Goal: Task Accomplishment & Management: Use online tool/utility

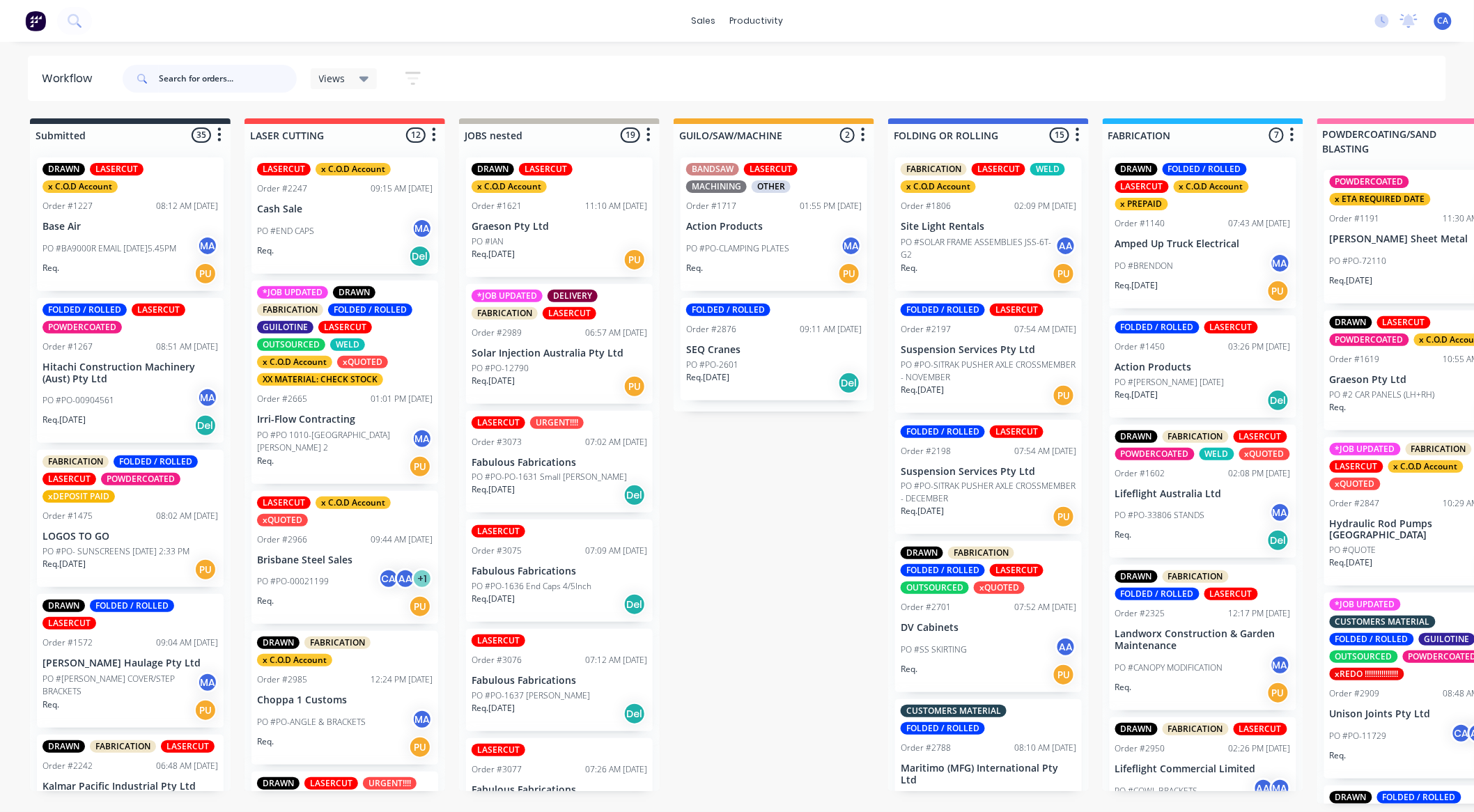
click at [235, 82] on input "text" at bounding box center [228, 79] width 138 height 27
type input "solar"
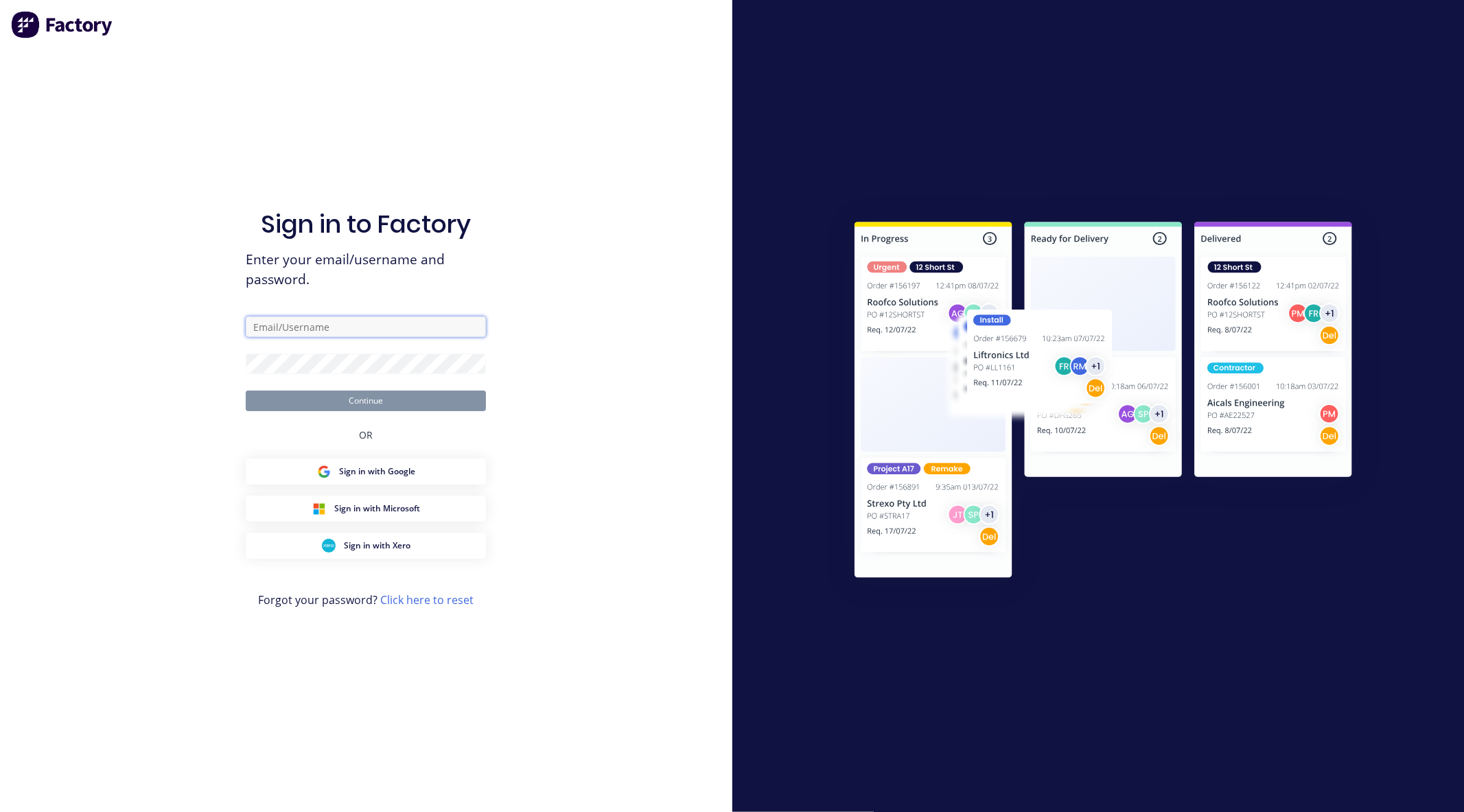
type input "[EMAIL_ADDRESS][DOMAIN_NAME]"
click at [325, 389] on form "[EMAIL_ADDRESS][DOMAIN_NAME] Continue" at bounding box center [366, 363] width 241 height 95
click at [330, 398] on button "Continue" at bounding box center [366, 400] width 241 height 21
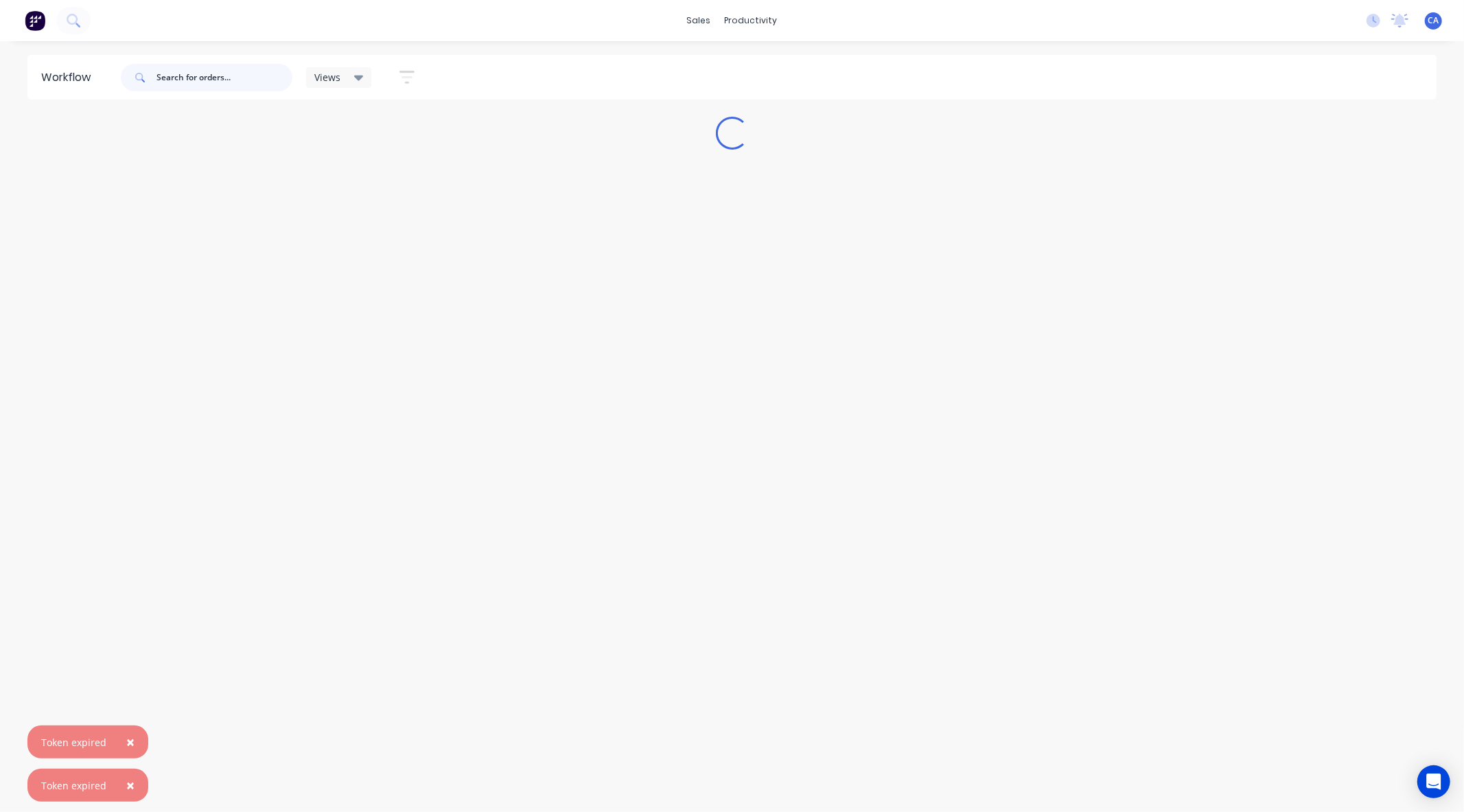
click at [213, 74] on input "text" at bounding box center [224, 78] width 136 height 27
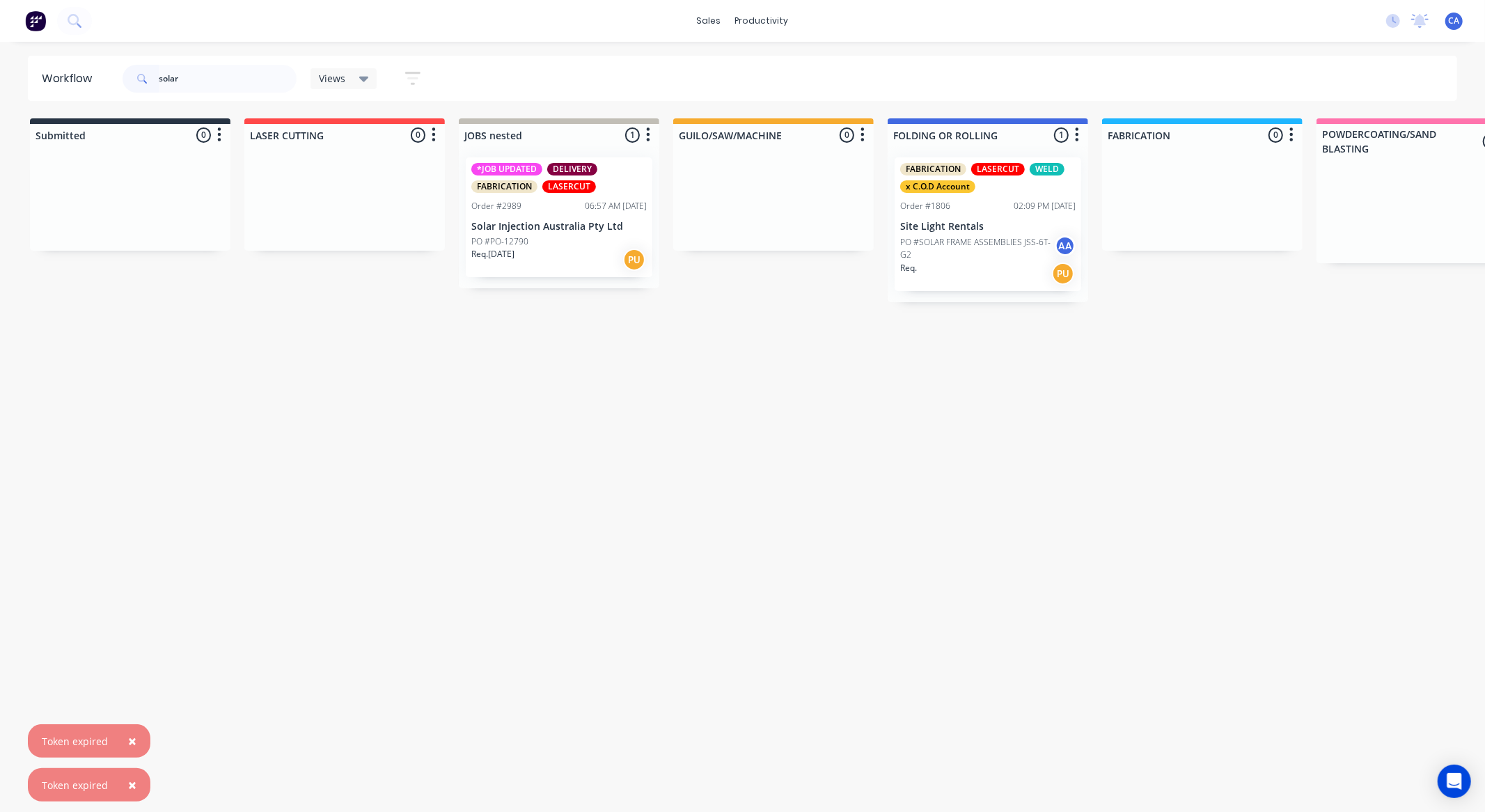
click at [575, 253] on div "Req. [DATE] PU" at bounding box center [560, 260] width 176 height 24
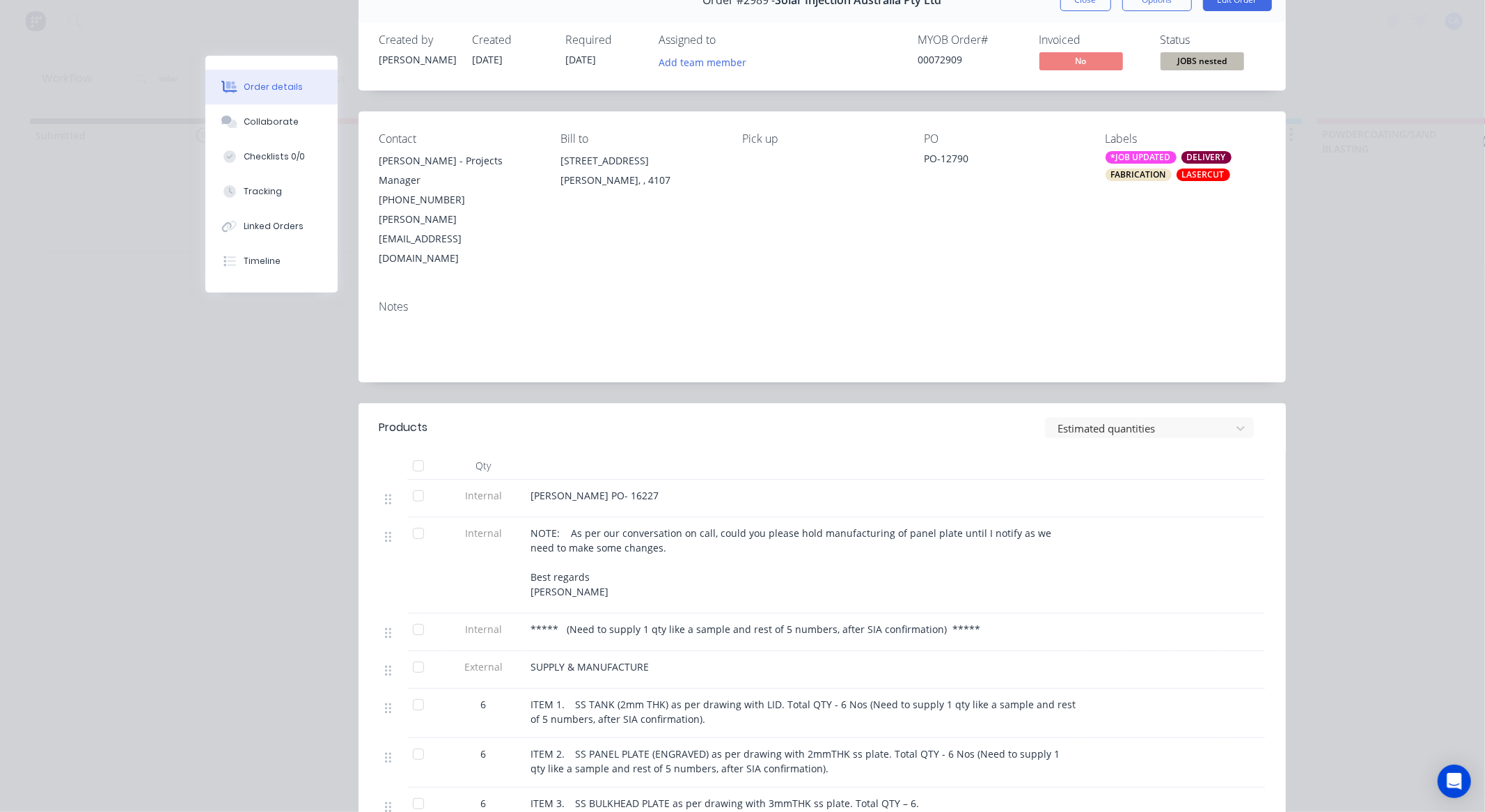
scroll to position [155, 0]
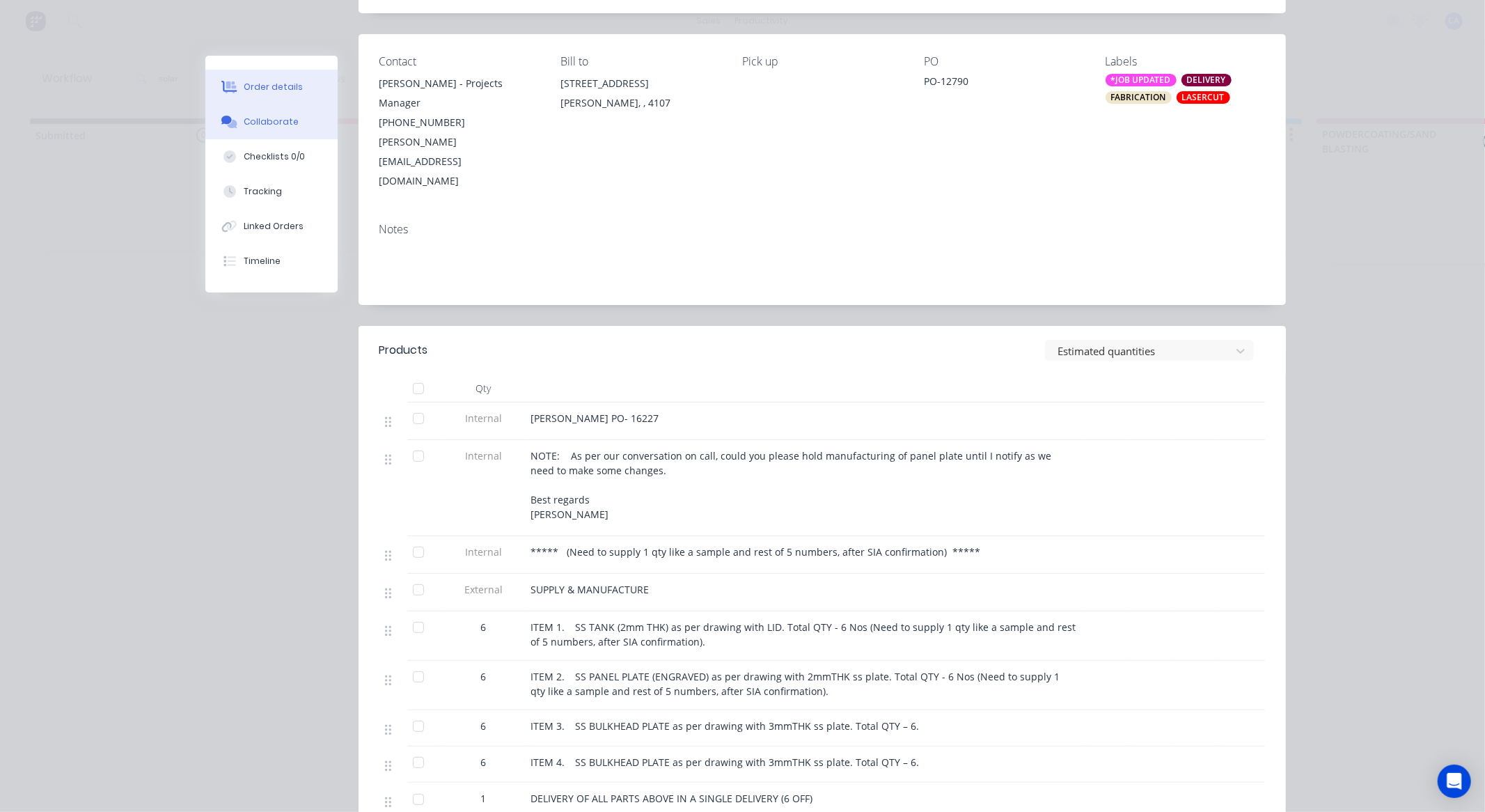
click at [270, 112] on button "Collaborate" at bounding box center [272, 122] width 133 height 35
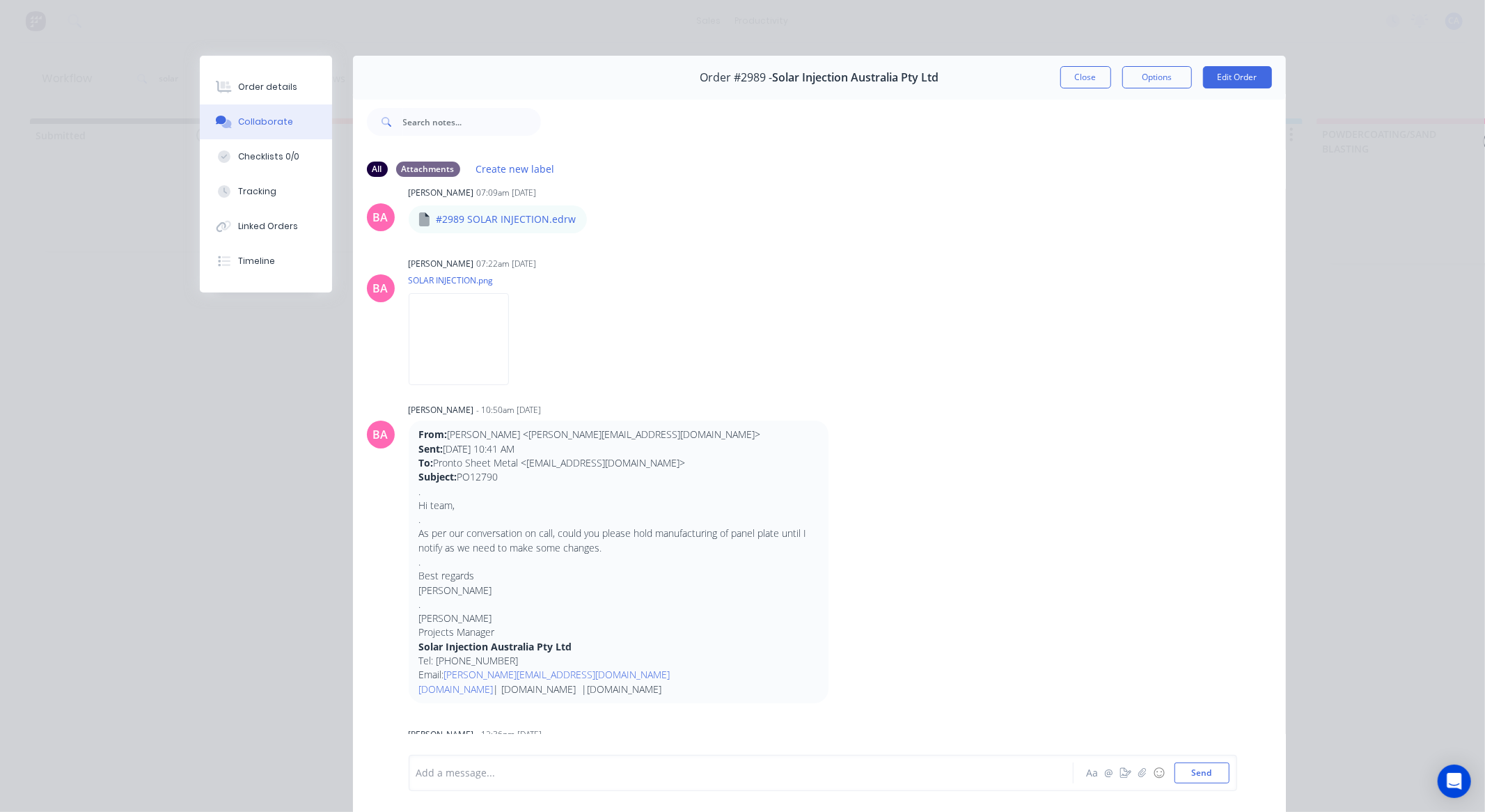
scroll to position [801, 0]
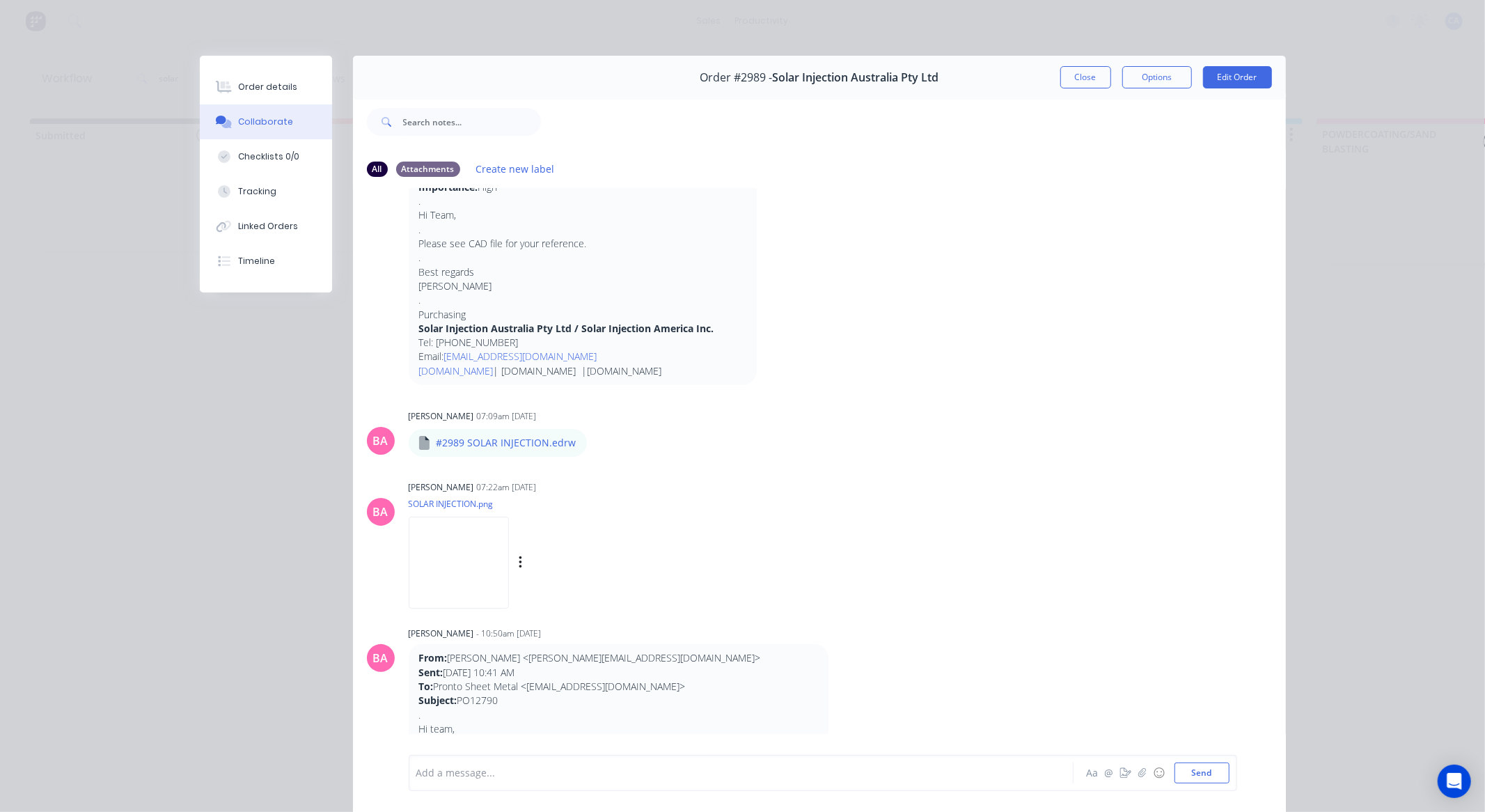
click at [433, 561] on img at bounding box center [459, 562] width 101 height 91
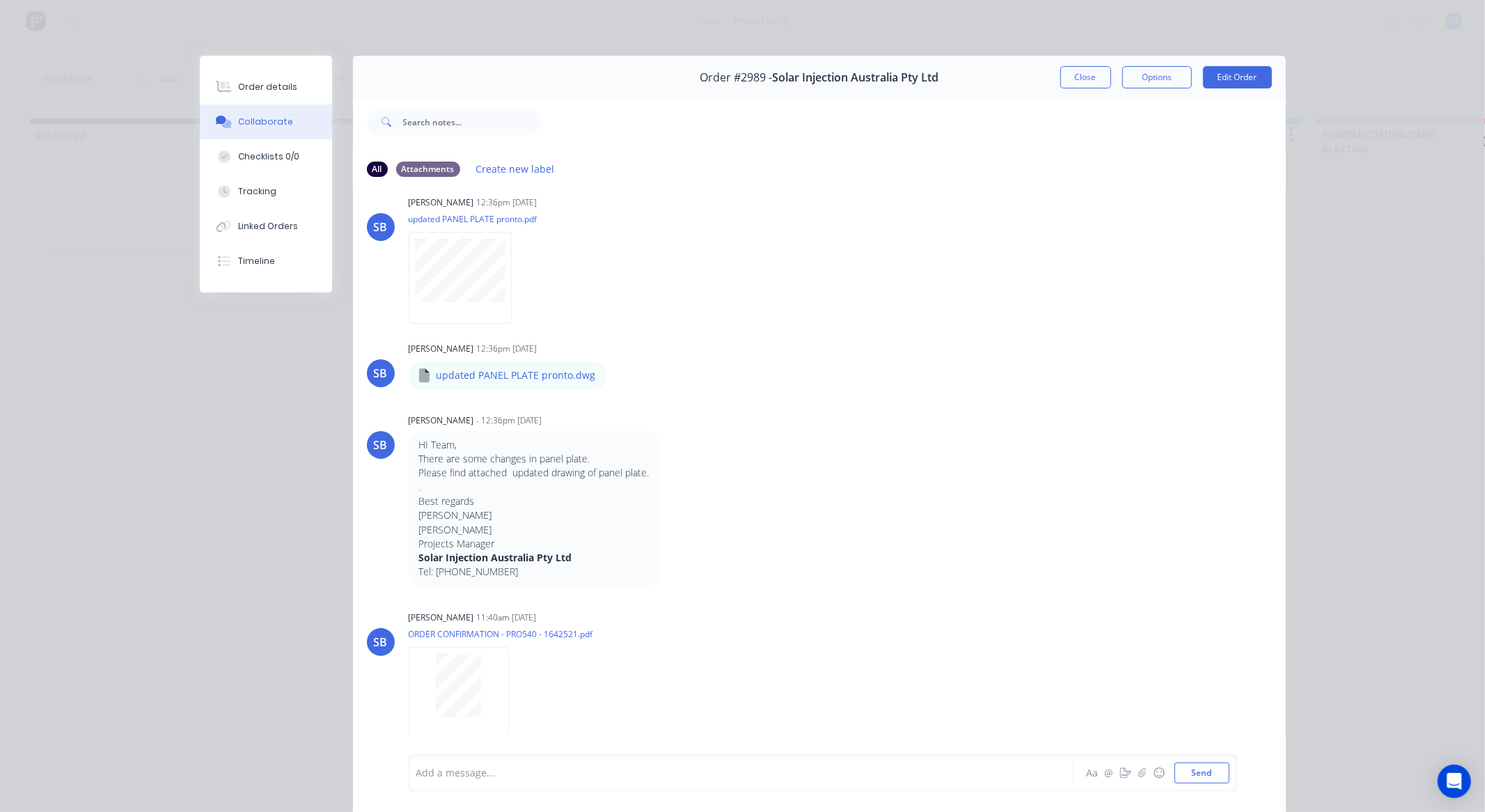
scroll to position [1806, 0]
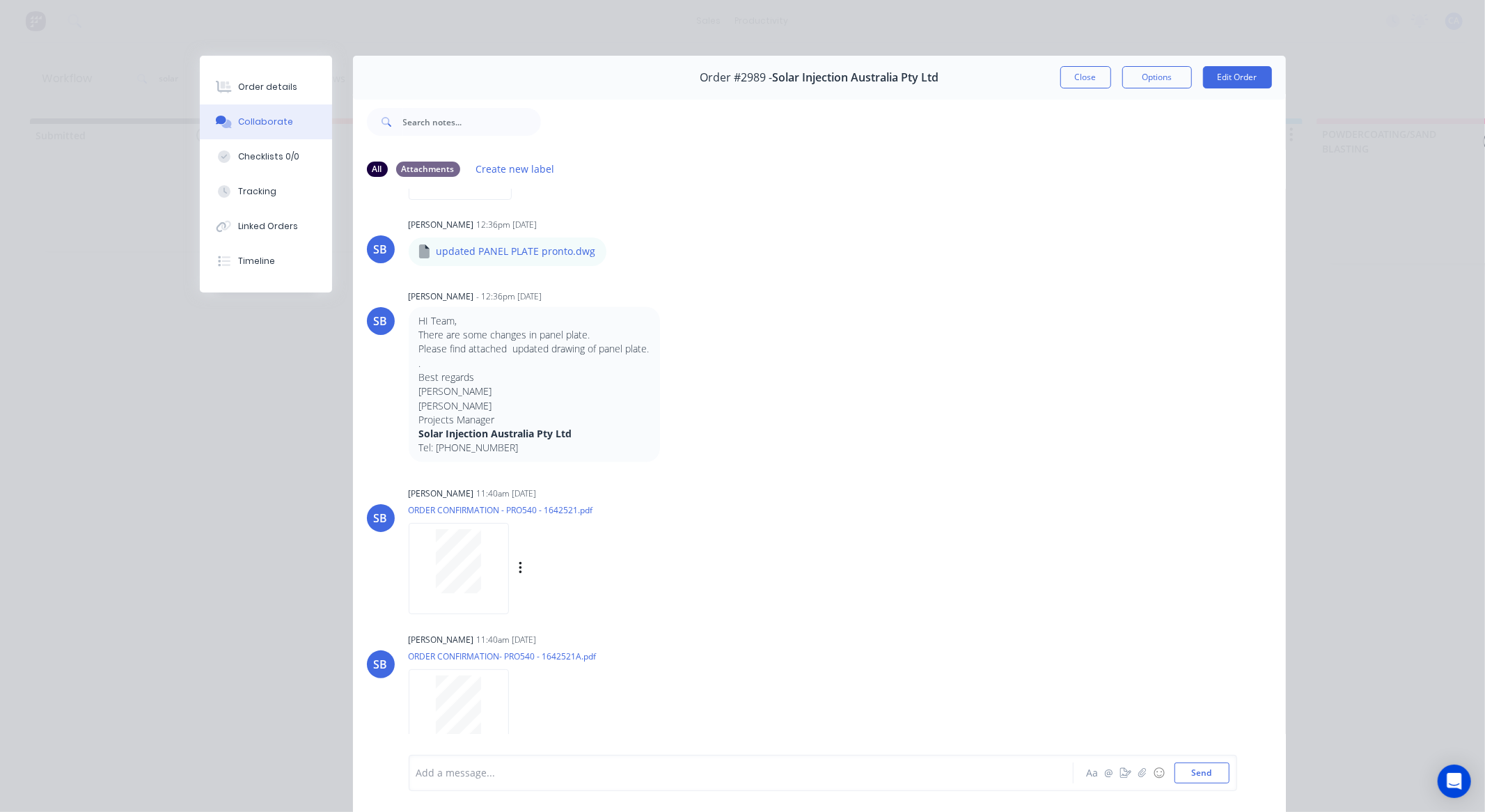
click at [476, 588] on div at bounding box center [459, 561] width 88 height 64
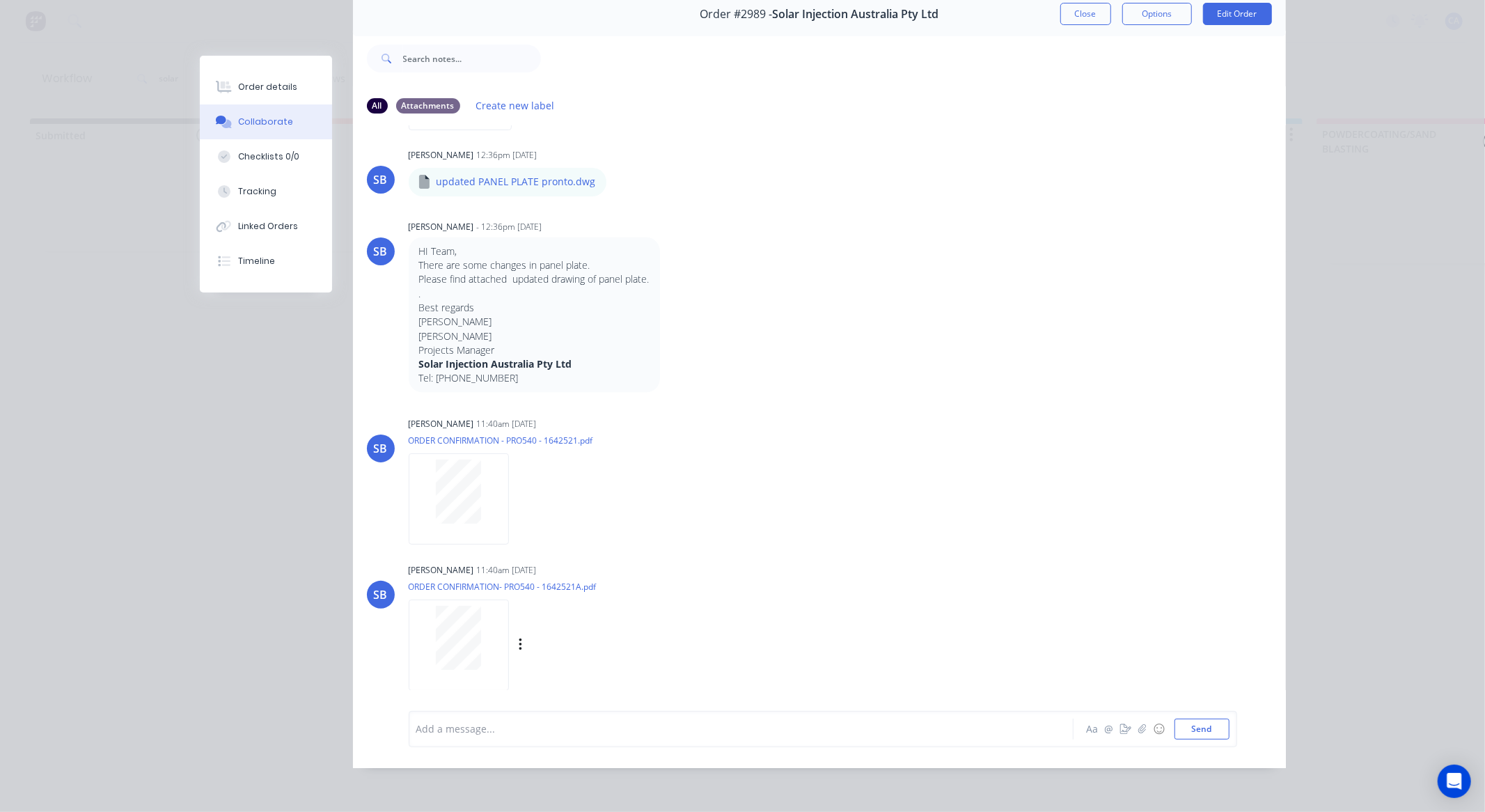
scroll to position [1952, 0]
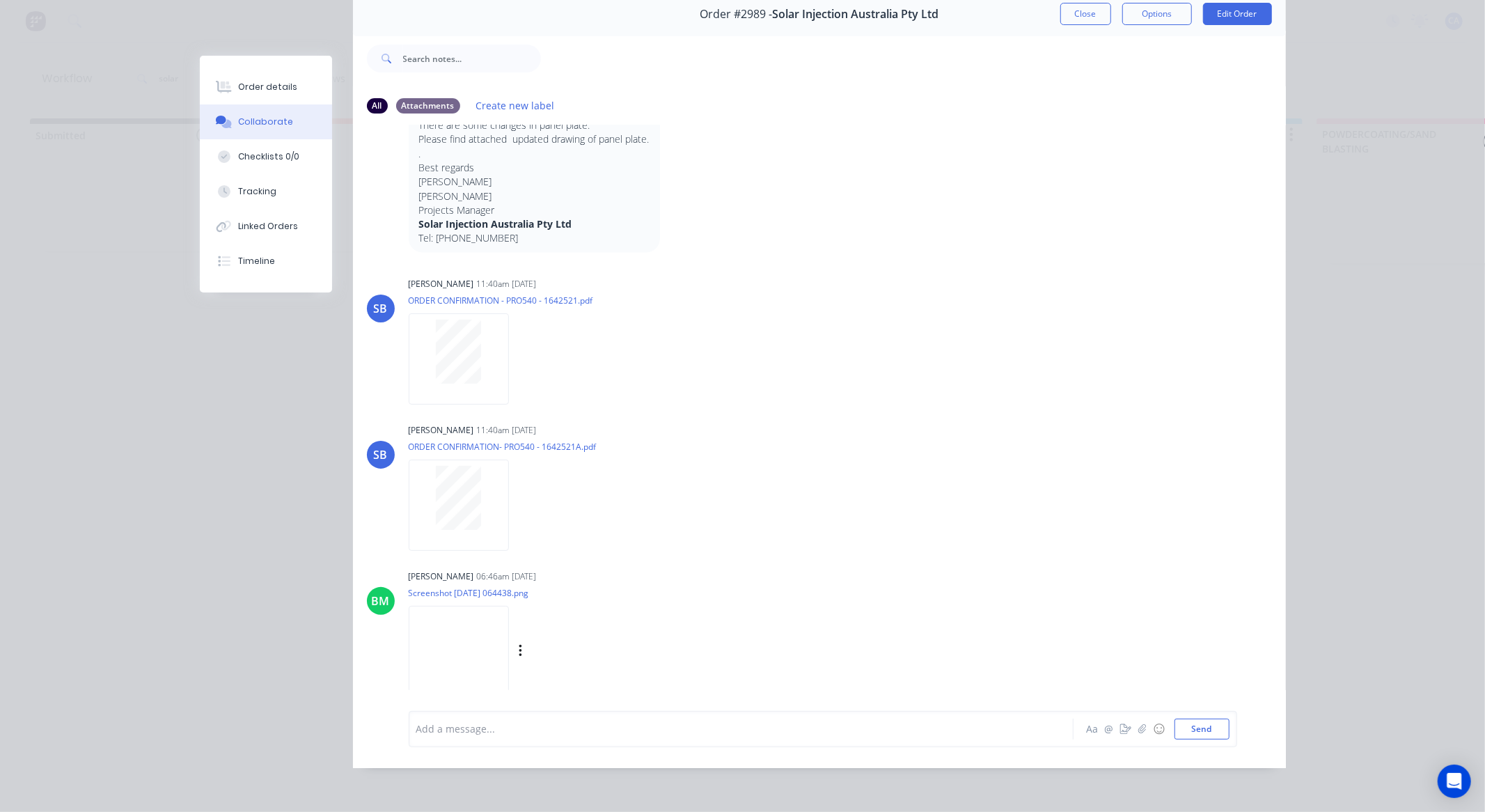
click at [451, 657] on img at bounding box center [459, 652] width 101 height 91
click at [1075, 7] on button "Close" at bounding box center [1086, 14] width 51 height 22
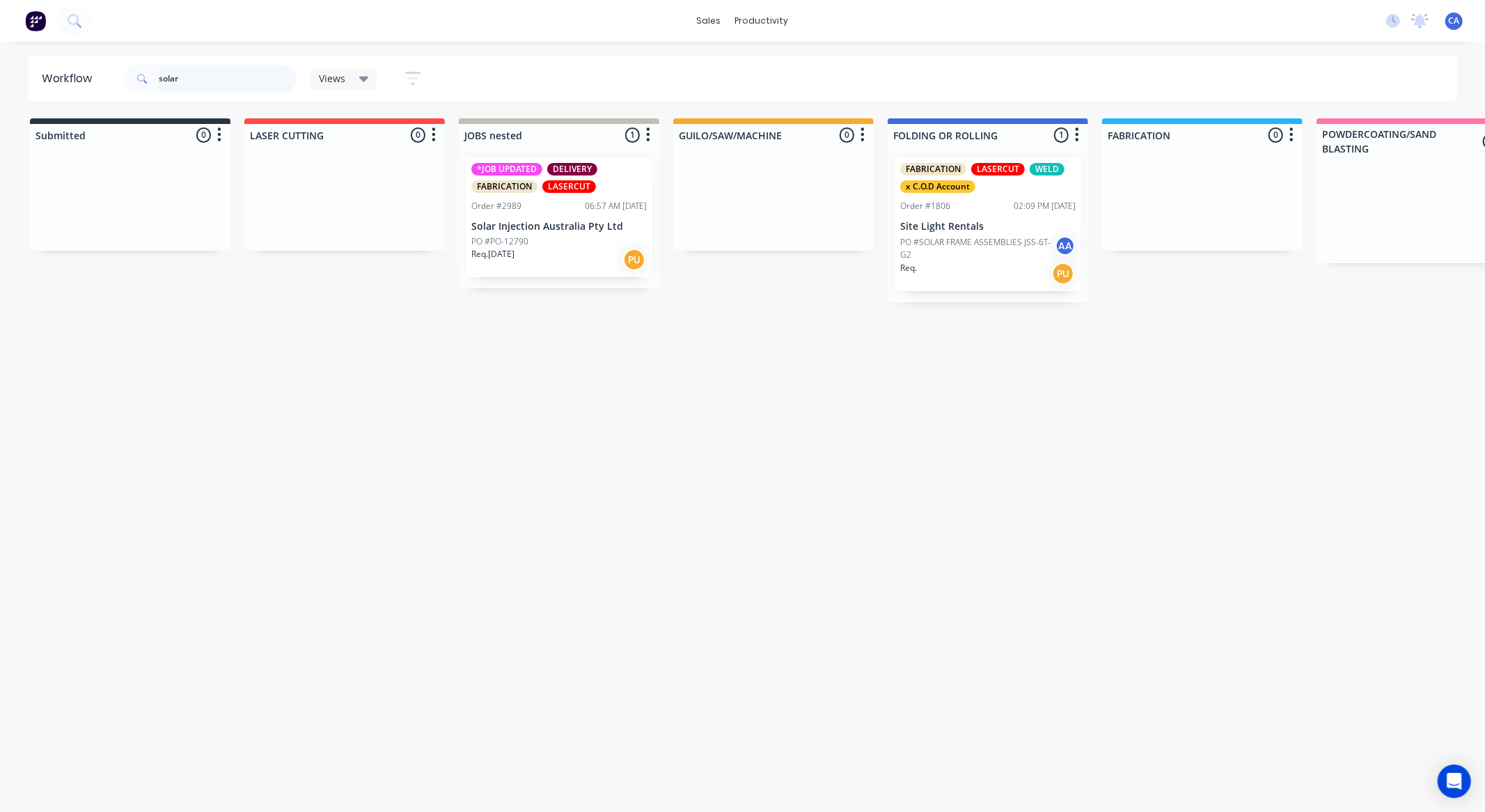
drag, startPoint x: 196, startPoint y: 71, endPoint x: 148, endPoint y: 78, distance: 48.5
click at [148, 78] on div "solar" at bounding box center [209, 79] width 174 height 27
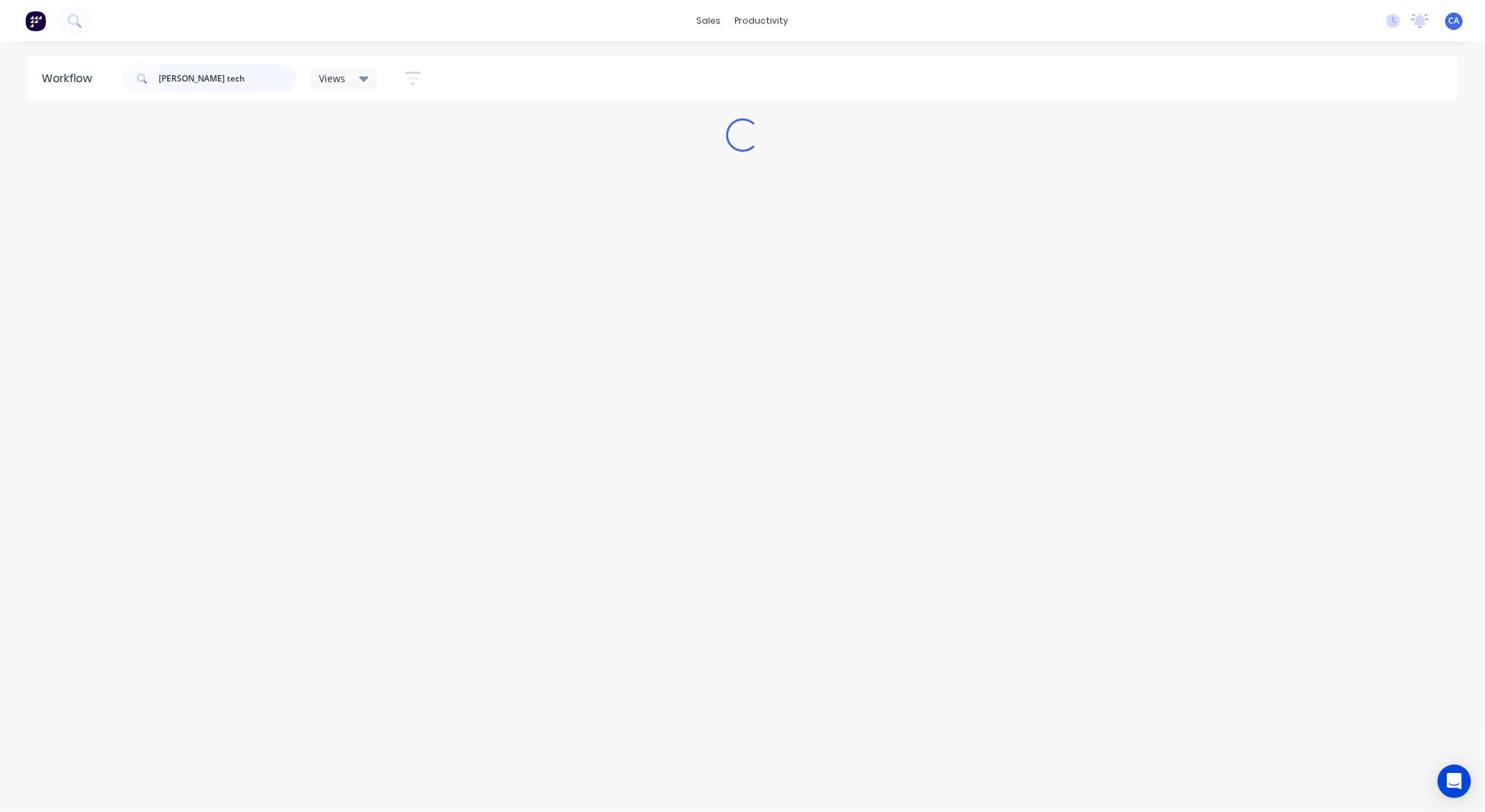
click at [175, 78] on input "[PERSON_NAME] tech" at bounding box center [228, 79] width 138 height 27
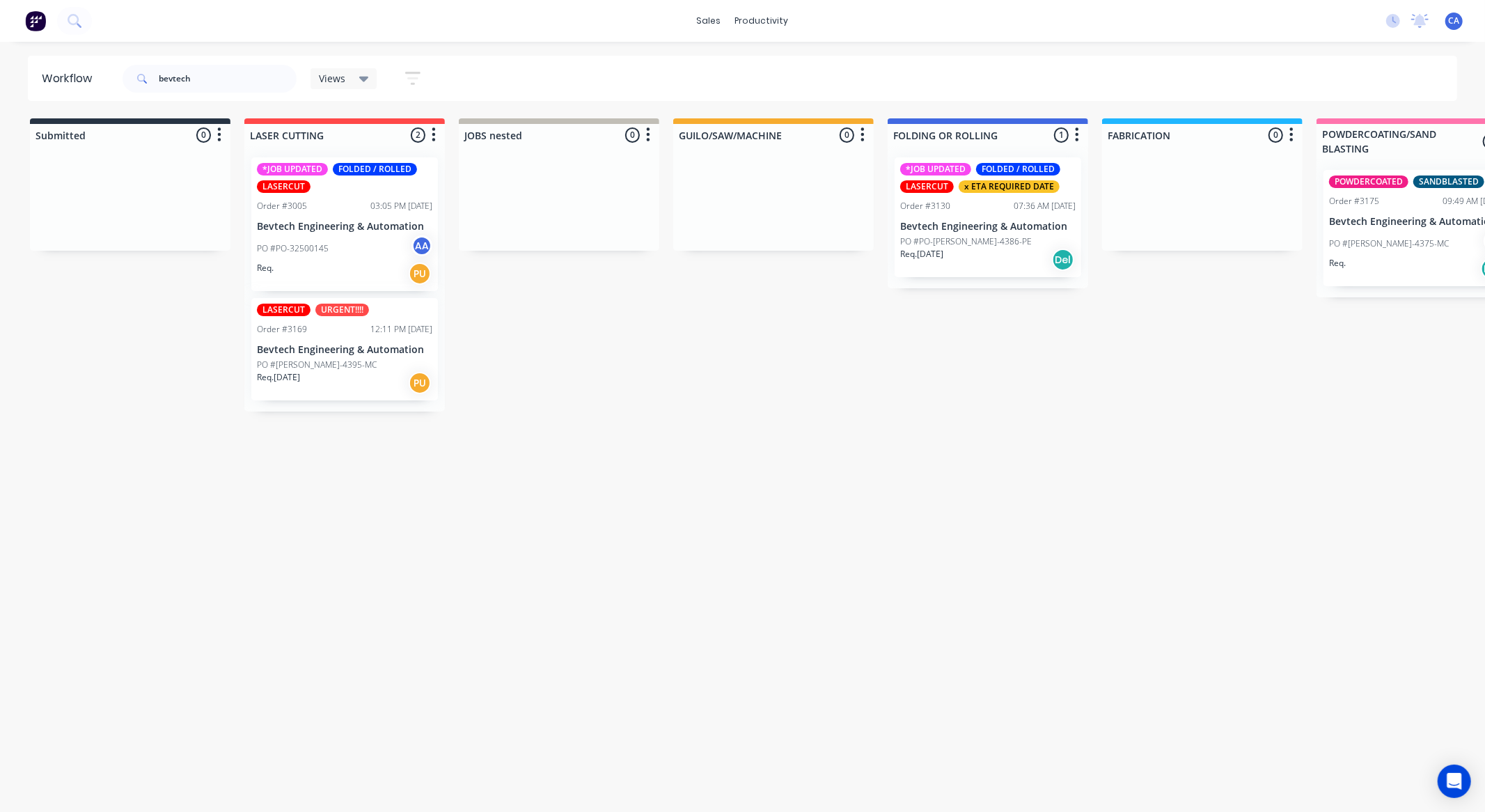
click at [975, 218] on div "*JOB UPDATED FOLDED / ROLLED LASERCUT x ETA REQUIRED DATE Order #3130 07:36 AM …" at bounding box center [988, 217] width 187 height 120
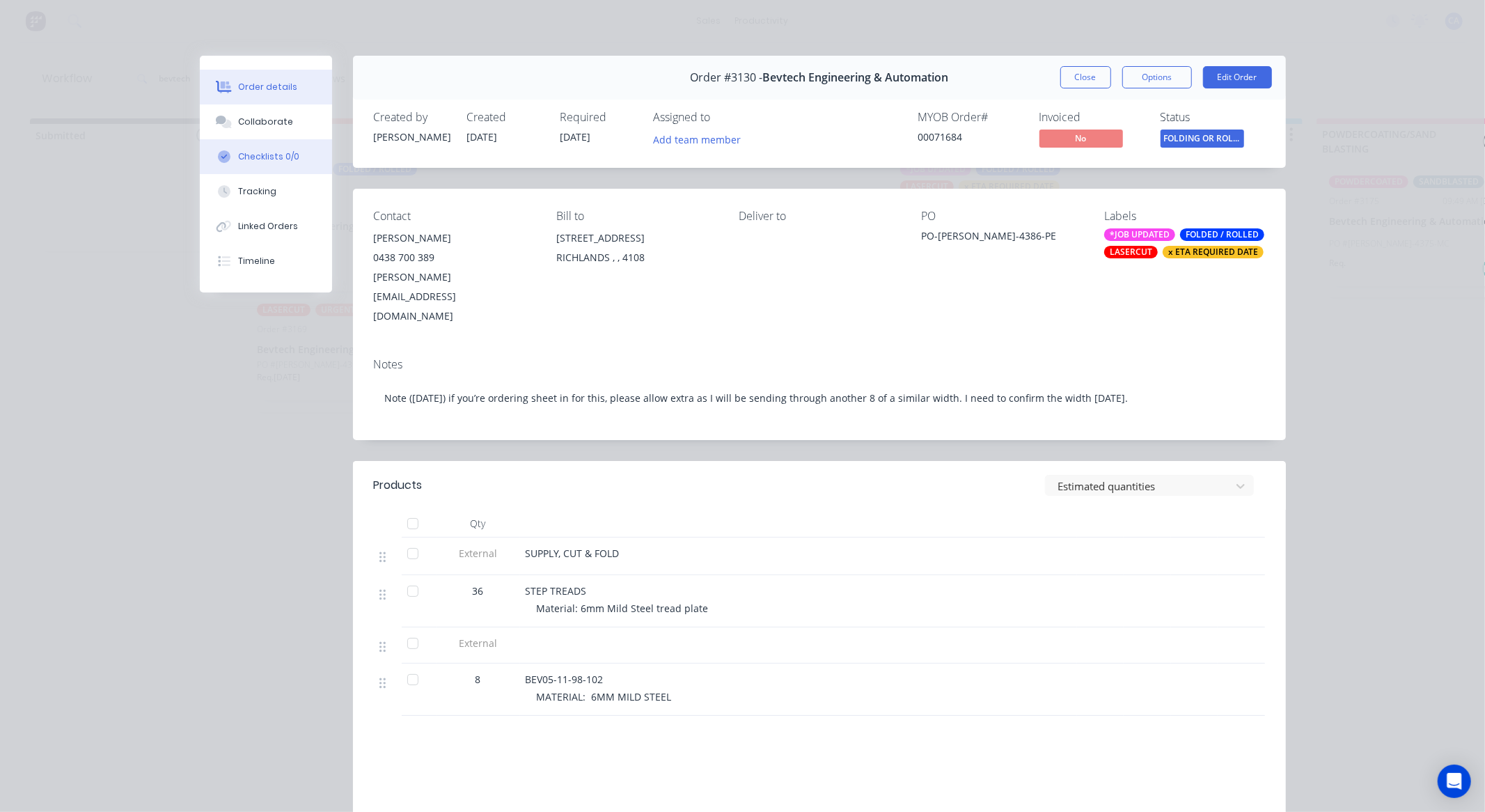
click at [283, 133] on button "Collaborate" at bounding box center [266, 122] width 133 height 35
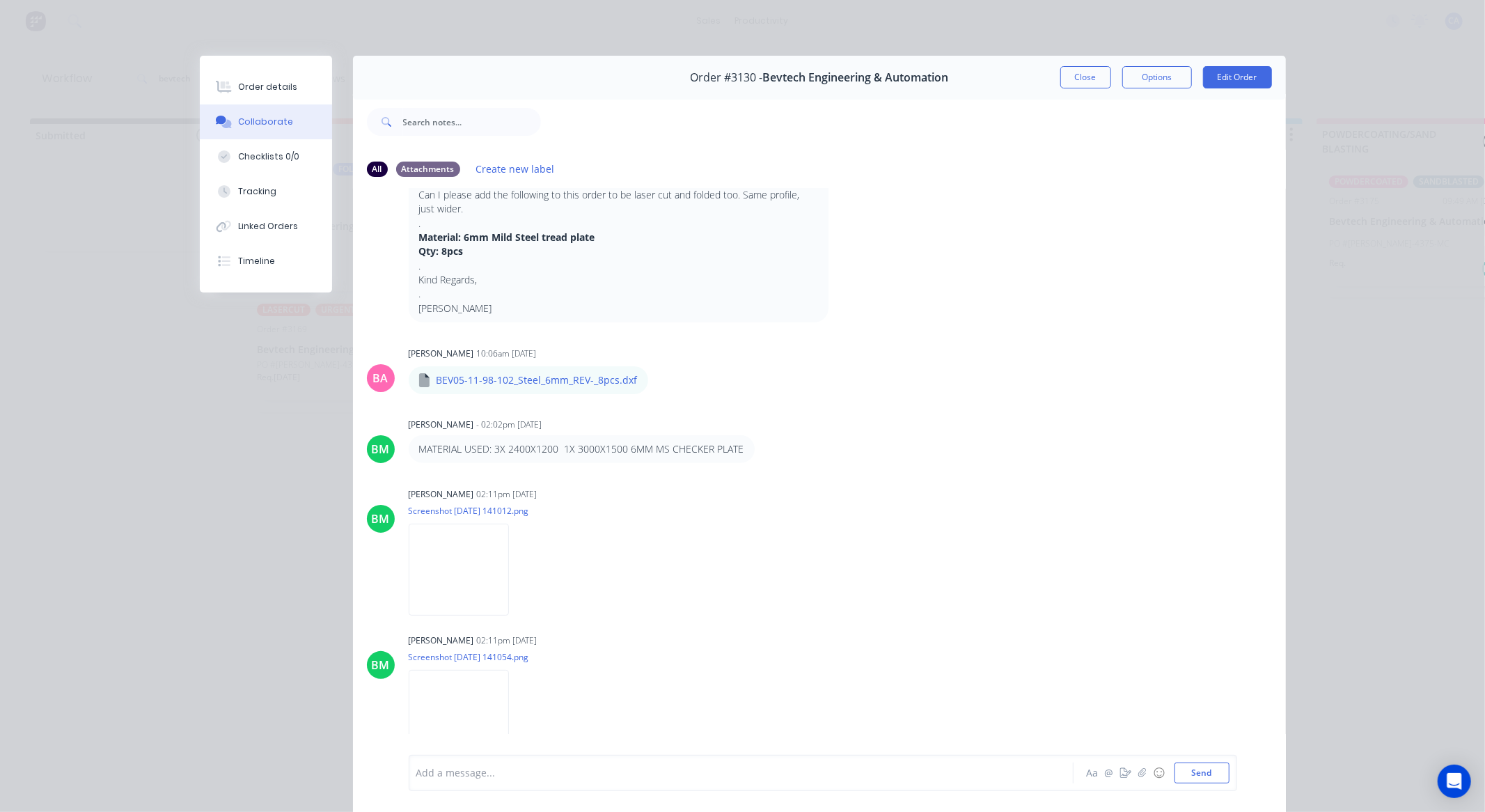
scroll to position [832, 0]
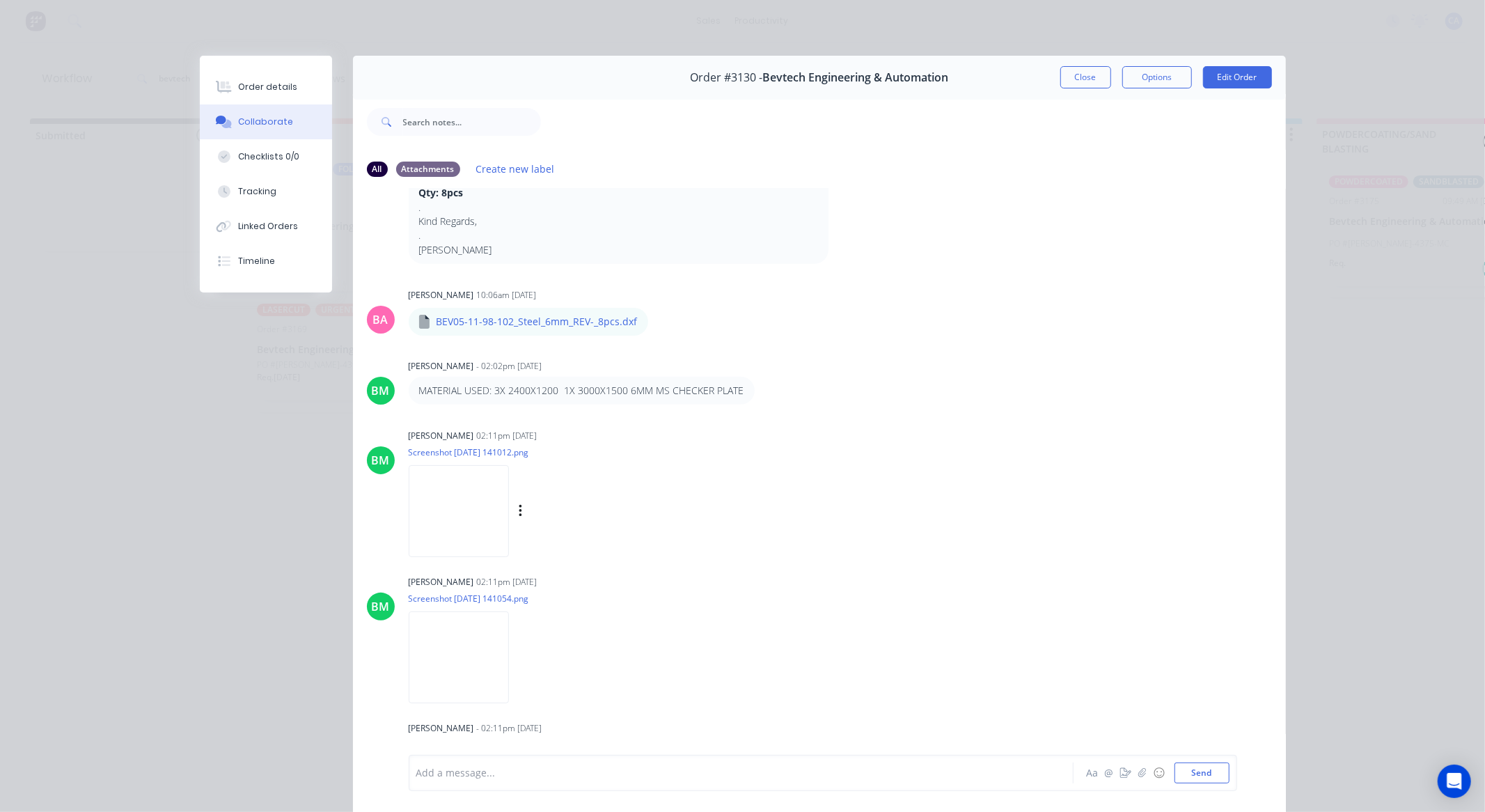
click at [504, 518] on img at bounding box center [459, 511] width 101 height 91
click at [509, 630] on img at bounding box center [459, 657] width 101 height 91
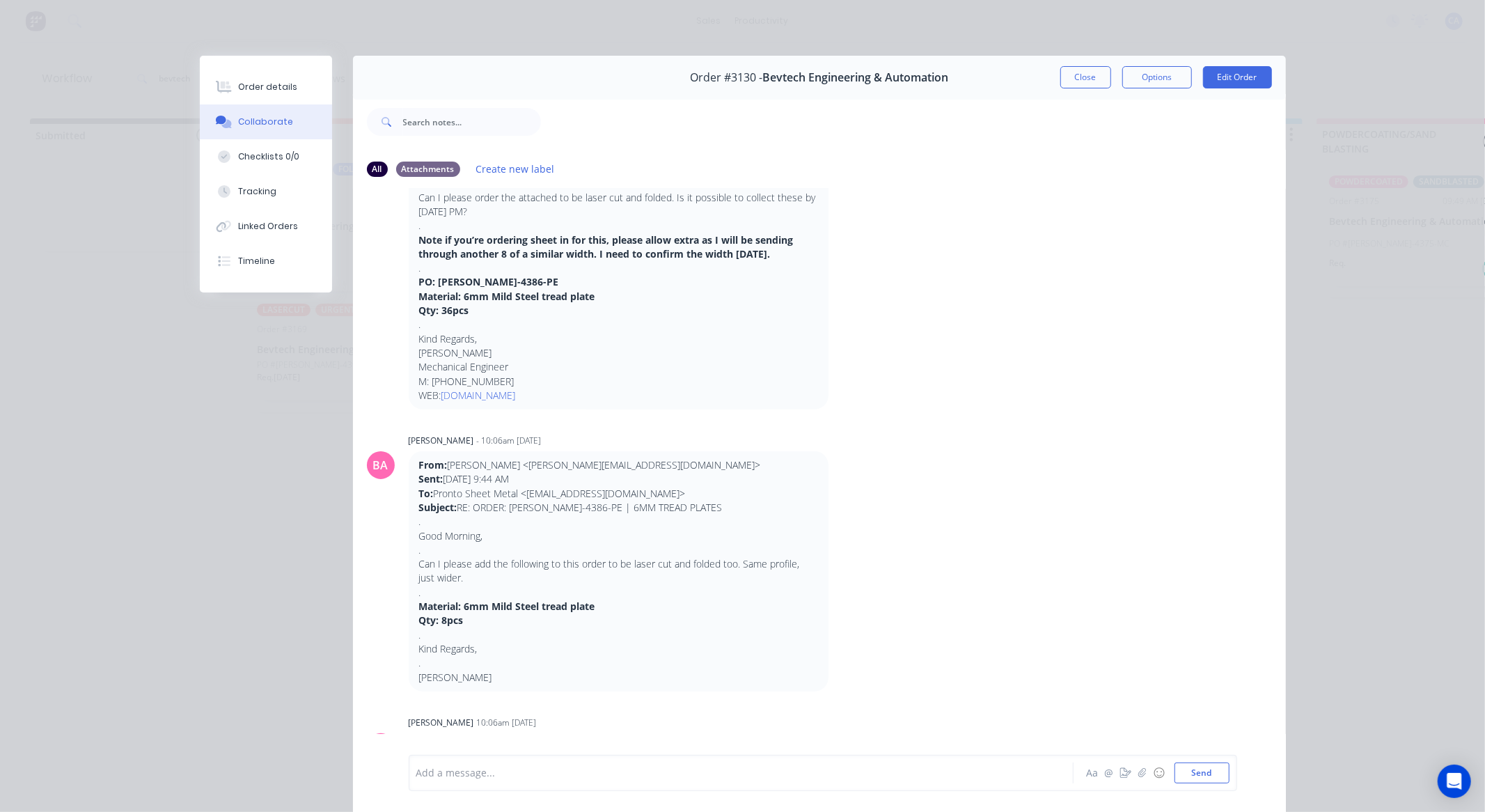
scroll to position [368, 0]
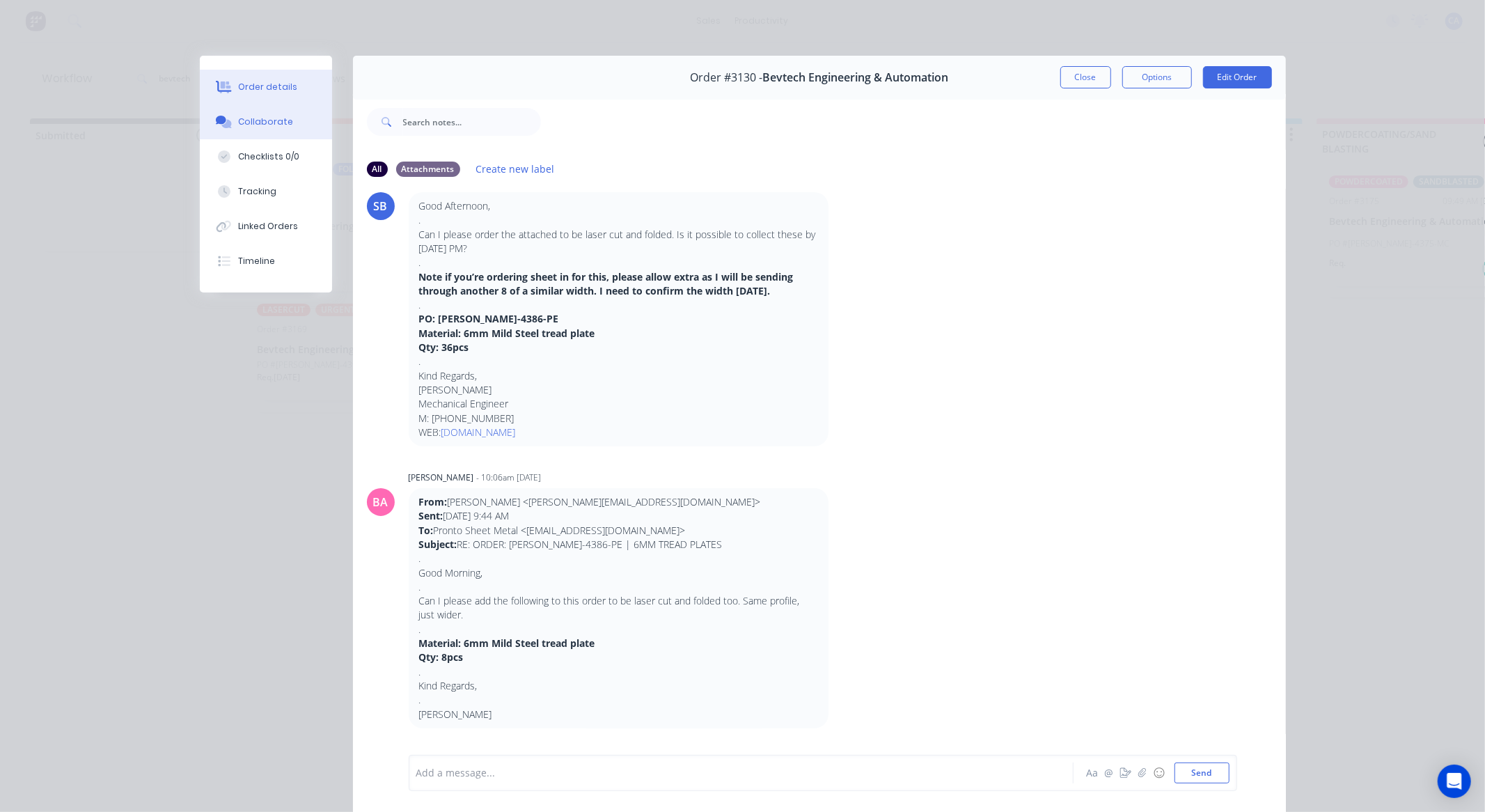
click at [295, 80] on button "Order details" at bounding box center [266, 87] width 133 height 35
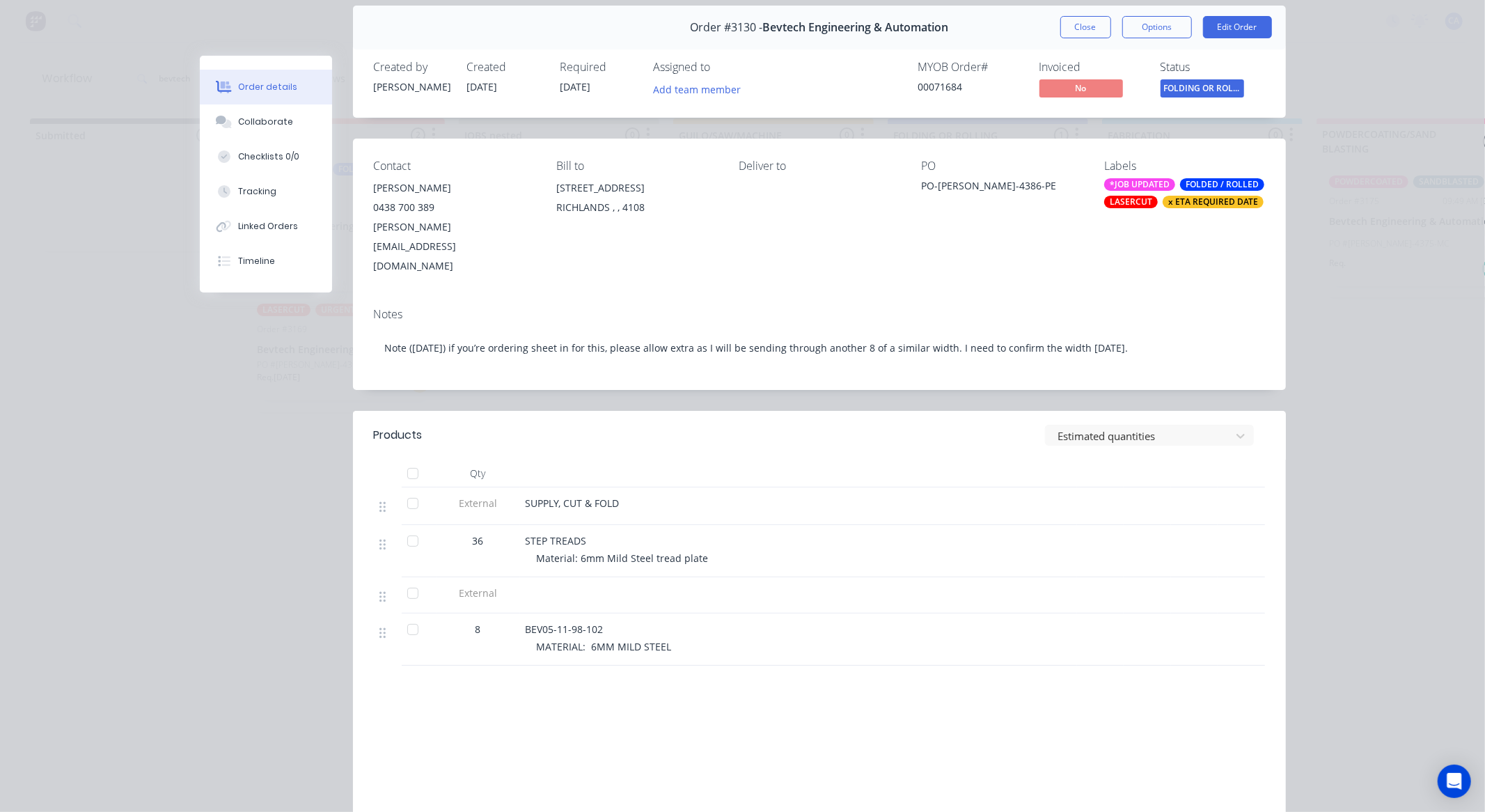
scroll to position [78, 0]
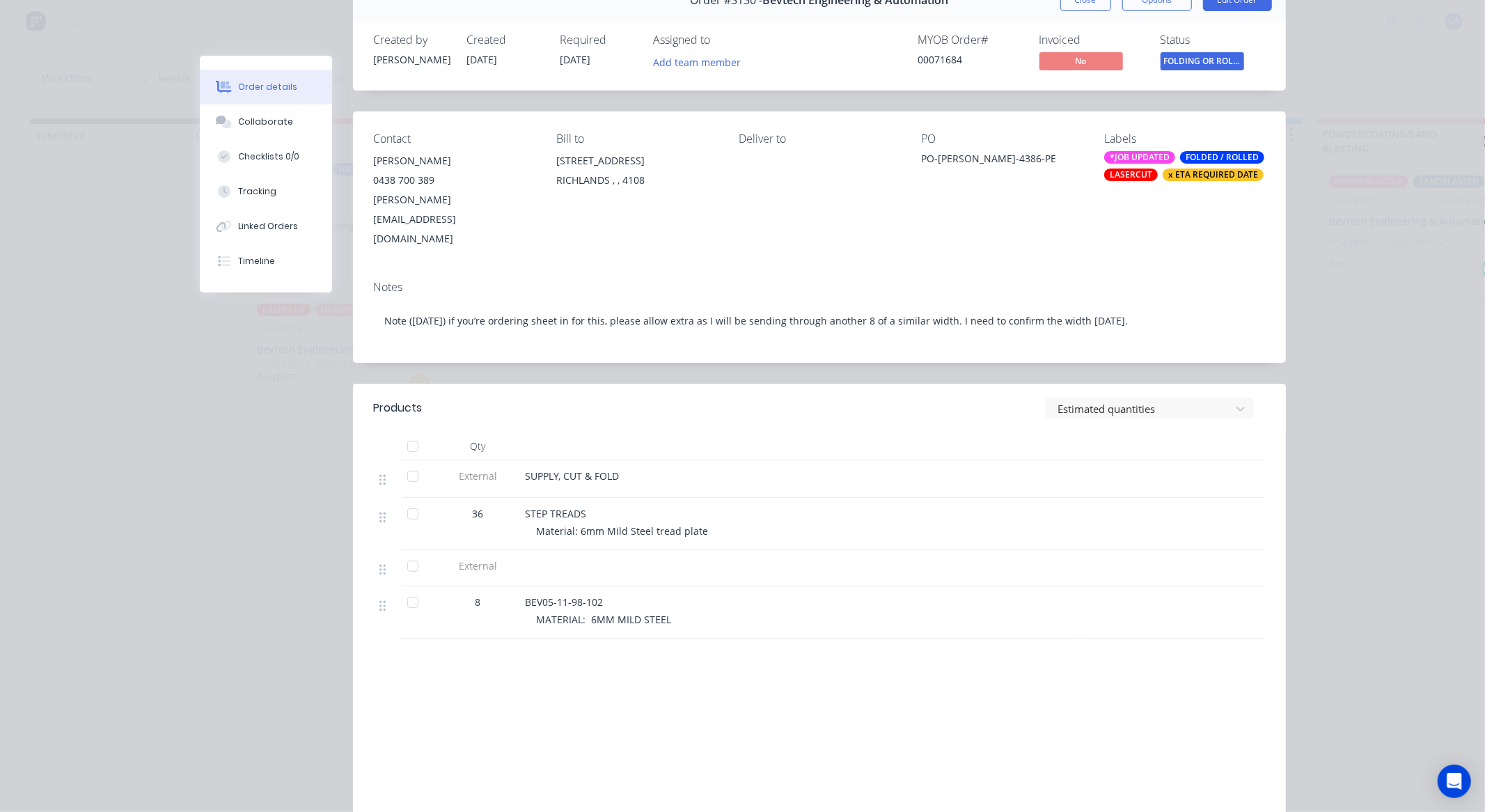
click at [279, 102] on button "Order details" at bounding box center [266, 87] width 133 height 35
click at [282, 127] on div "Collaborate" at bounding box center [265, 122] width 55 height 13
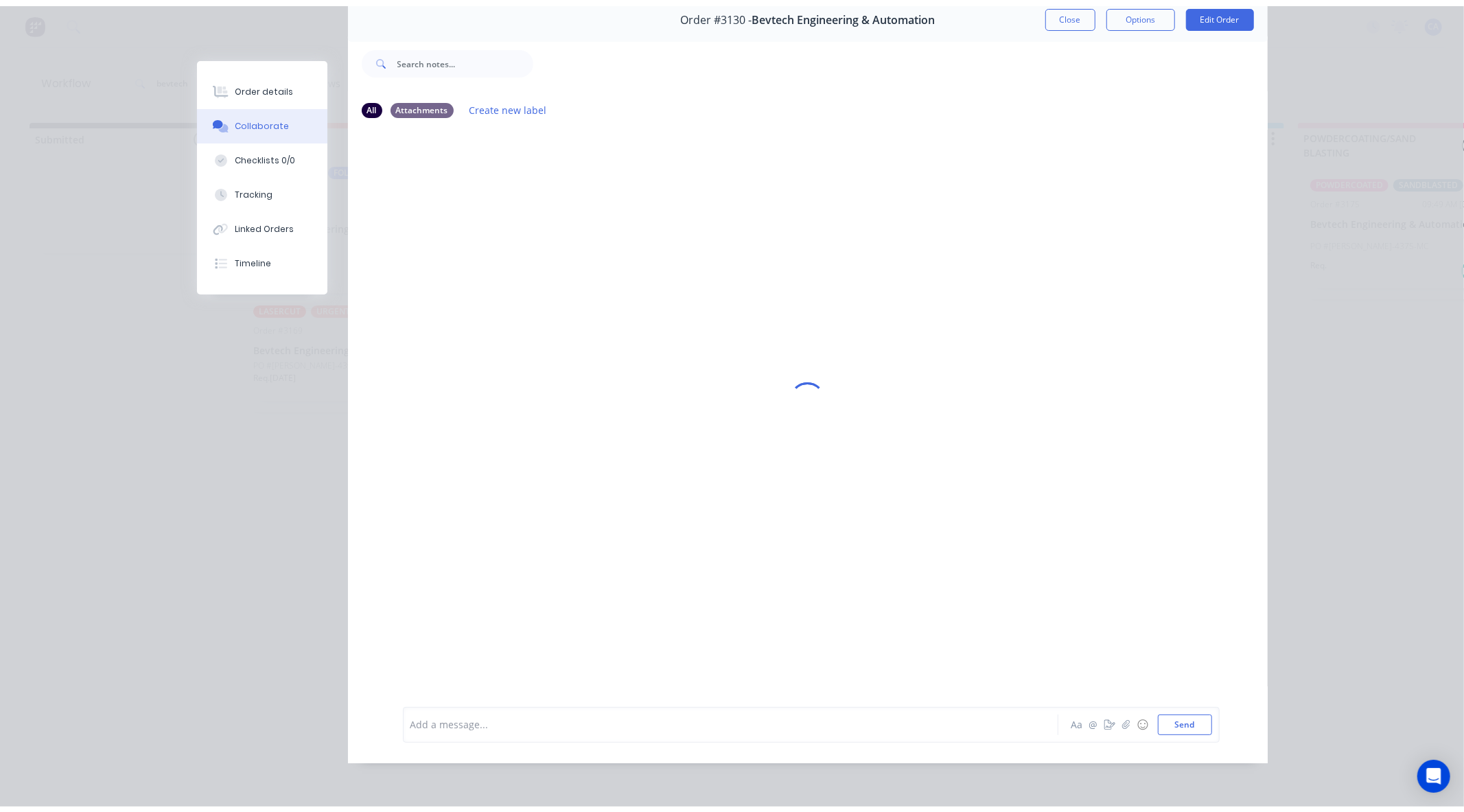
scroll to position [0, 0]
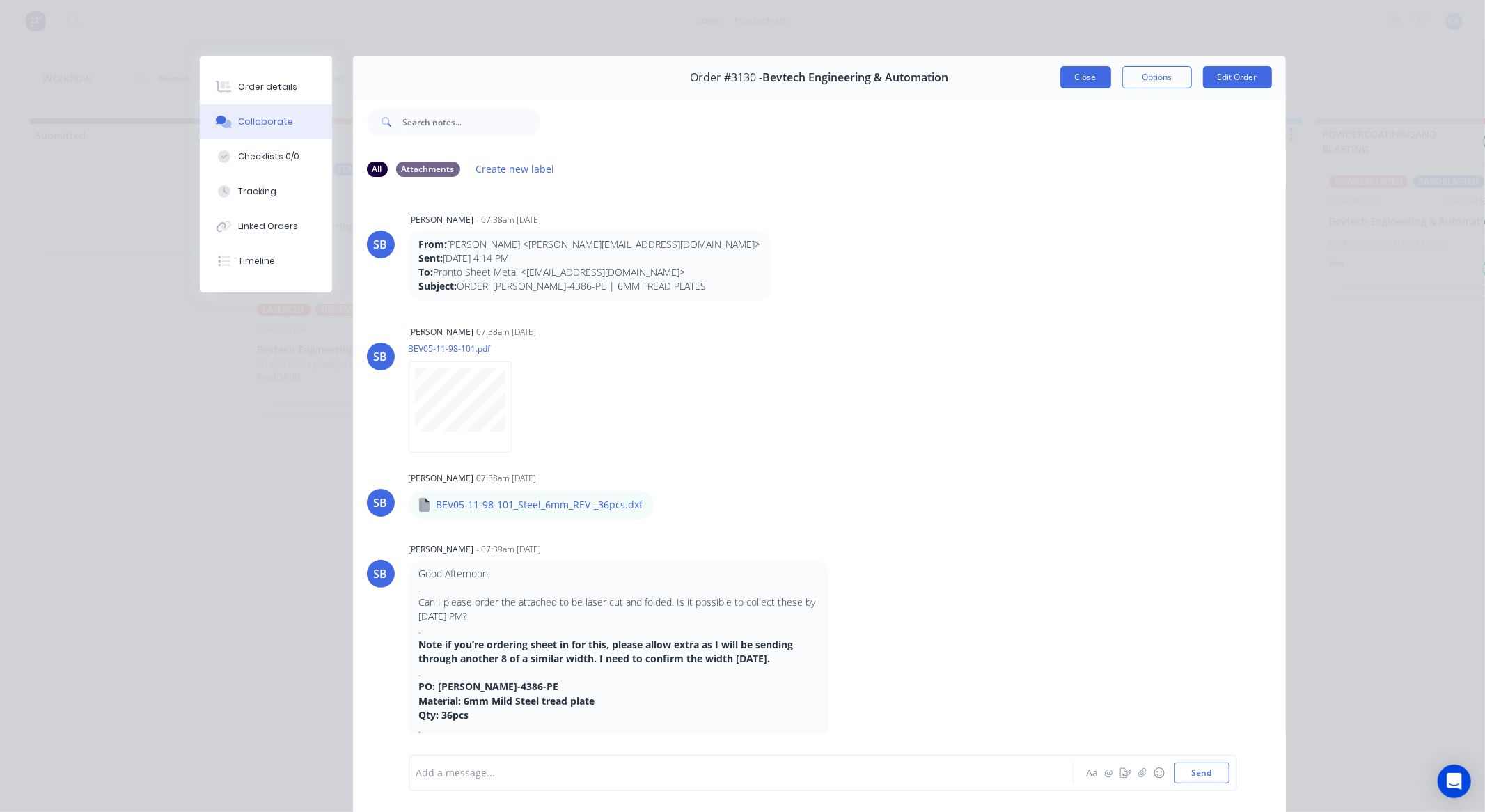
click at [1091, 85] on button "Close" at bounding box center [1086, 77] width 51 height 22
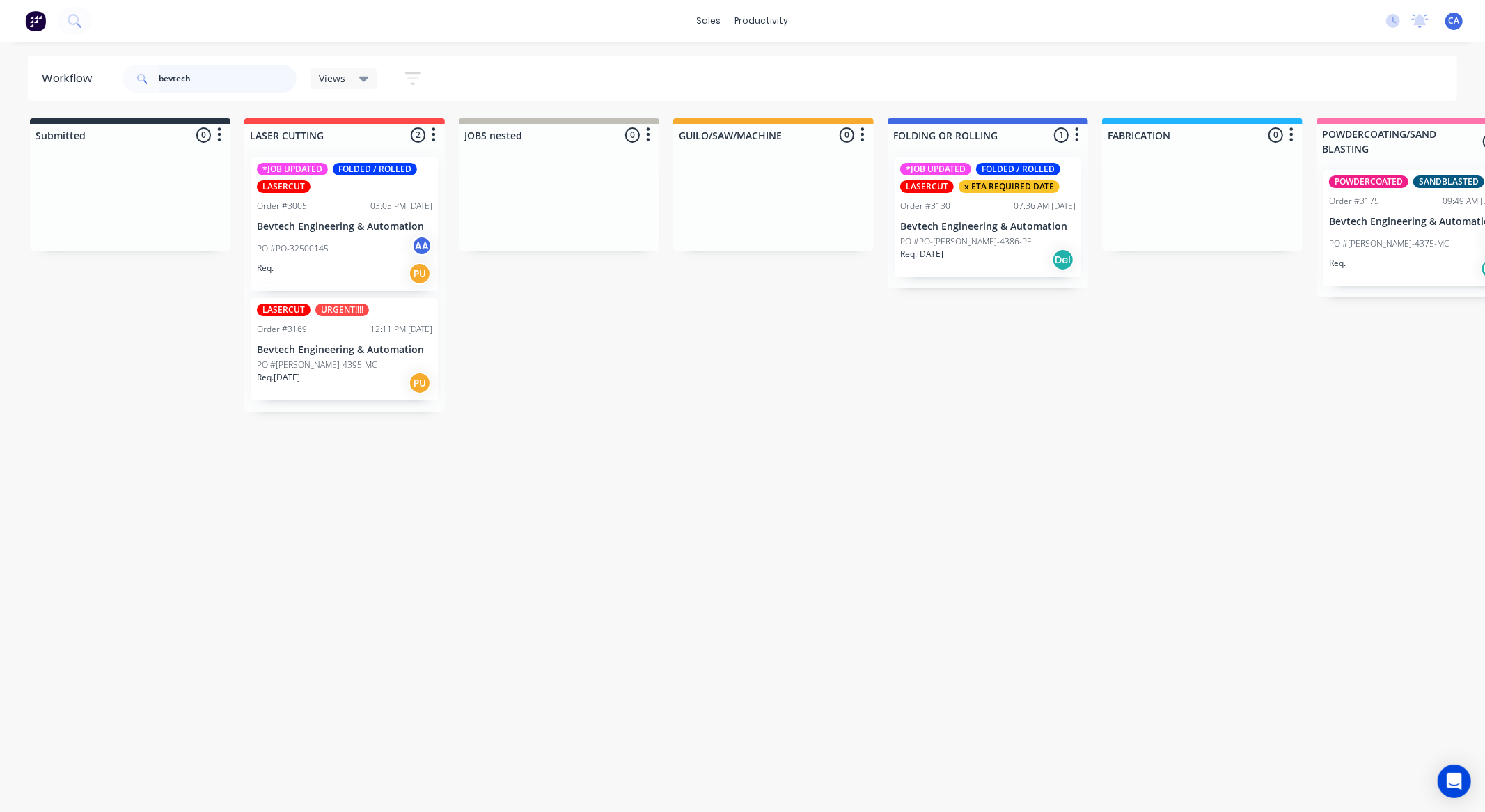
drag, startPoint x: 210, startPoint y: 78, endPoint x: 164, endPoint y: 89, distance: 47.3
click at [164, 89] on input "bevtech" at bounding box center [228, 79] width 138 height 27
type input "b"
type input "pipe"
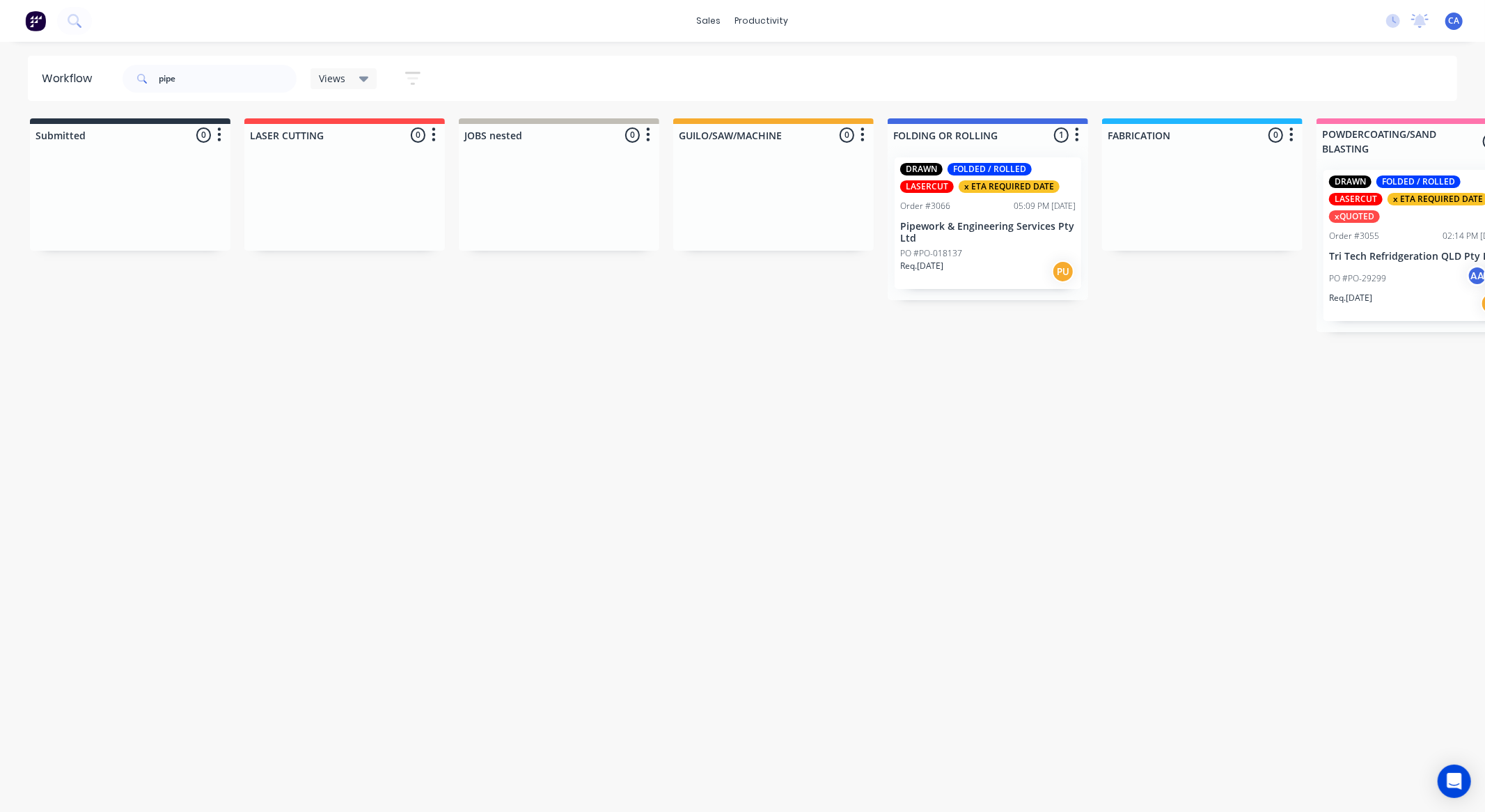
click at [995, 266] on div "Req. [DATE] PU" at bounding box center [988, 272] width 176 height 24
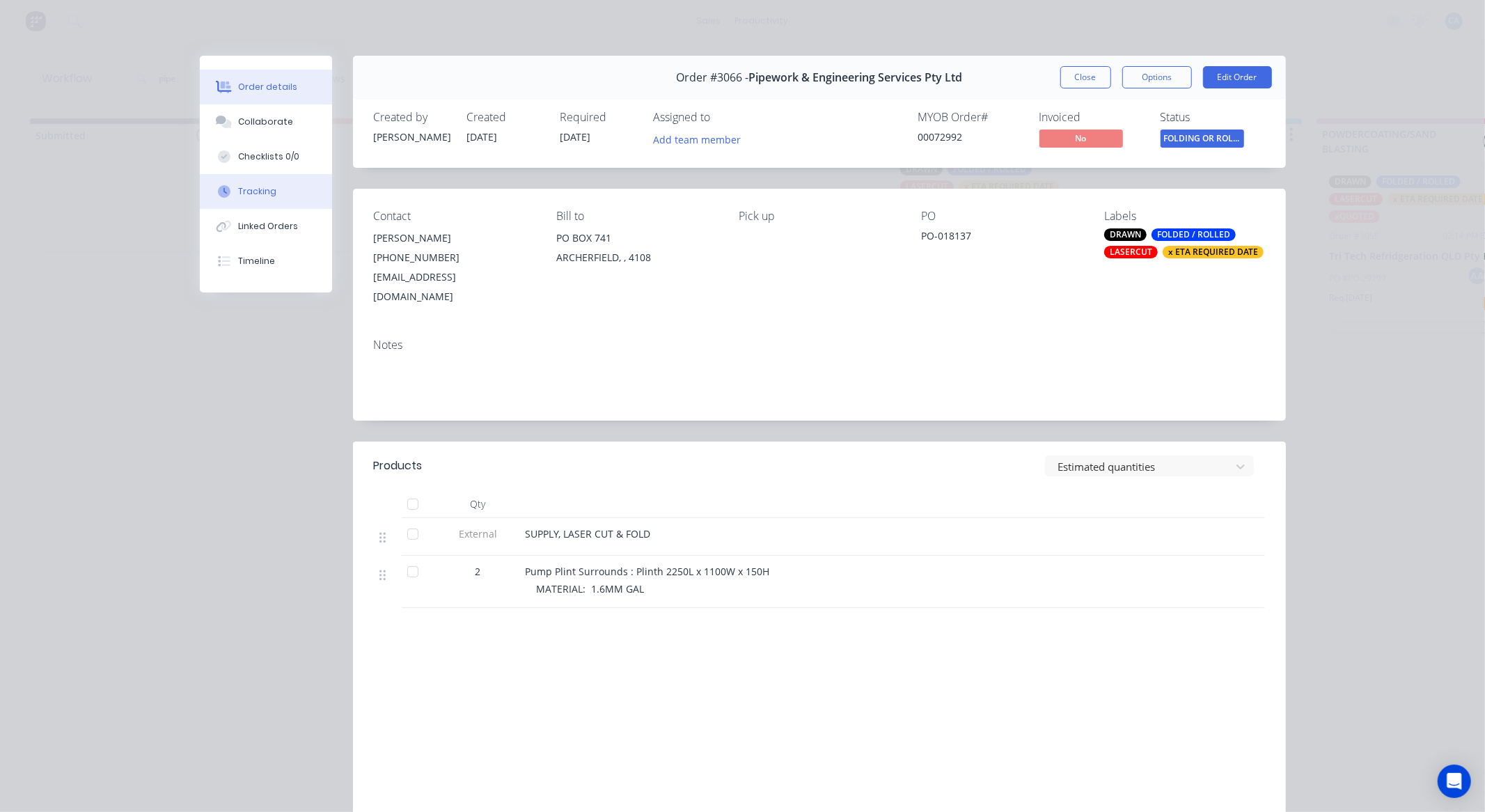
click at [262, 191] on div "Tracking" at bounding box center [257, 192] width 38 height 13
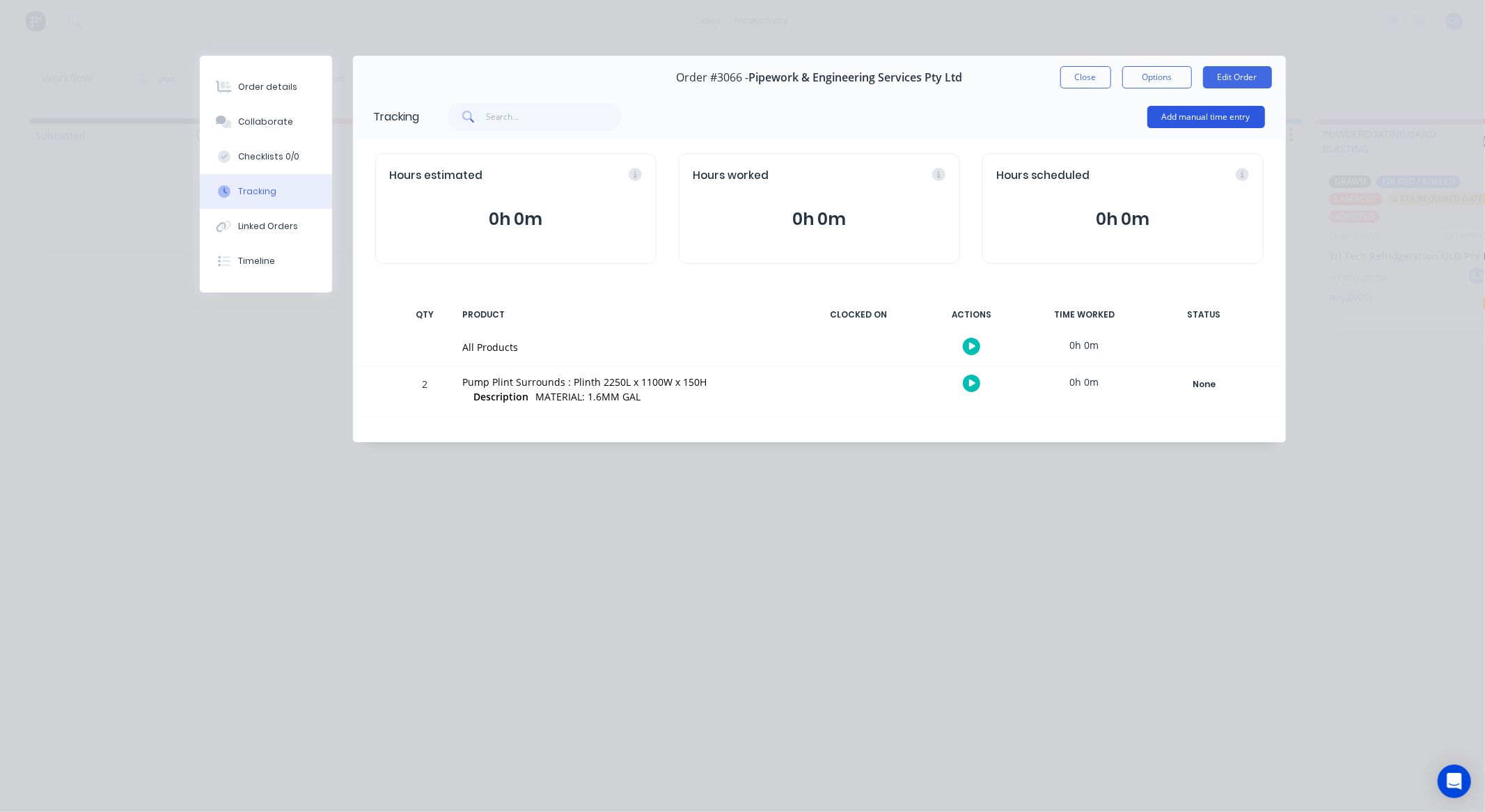
click at [1187, 125] on button "Add manual time entry" at bounding box center [1206, 117] width 118 height 22
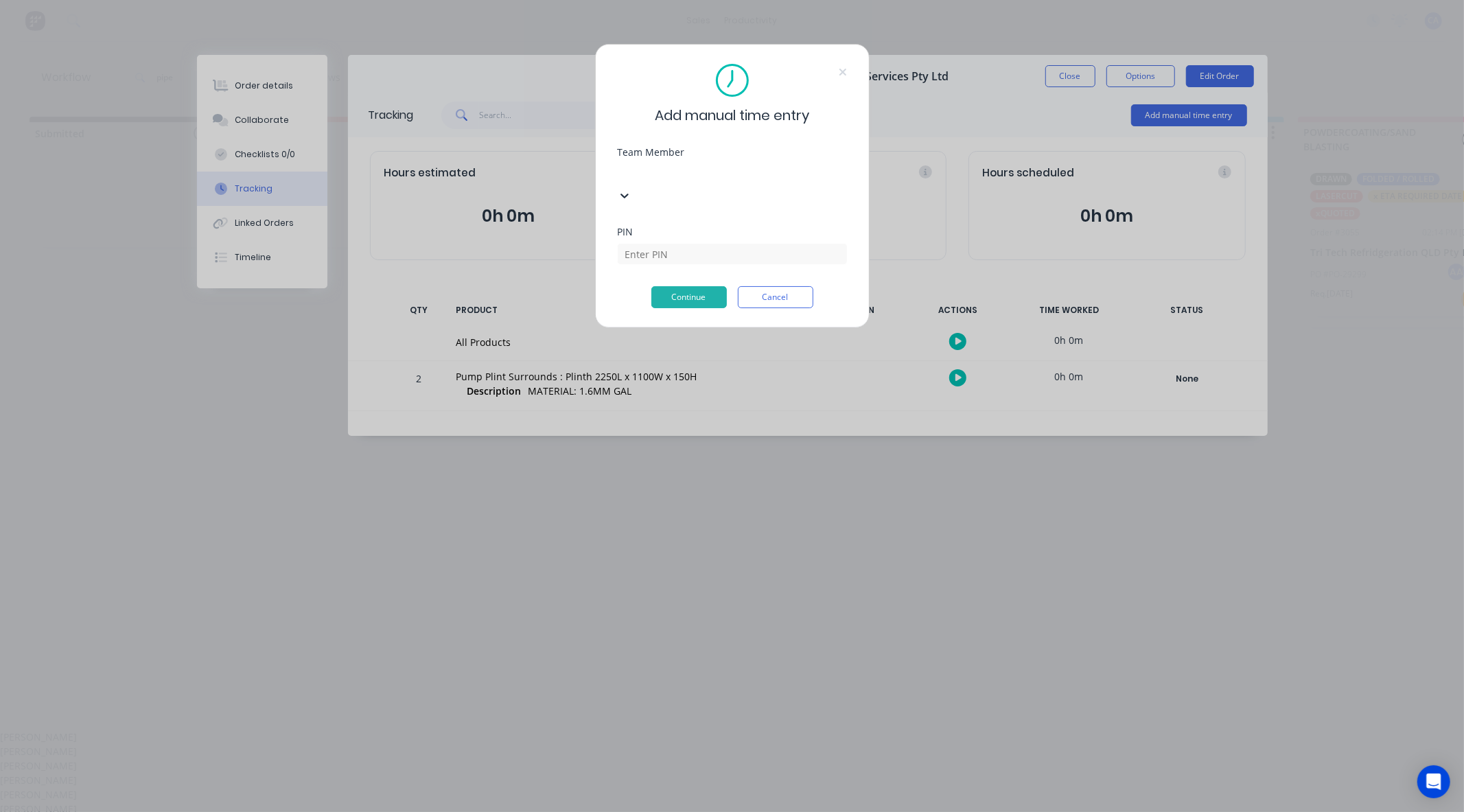
click at [786, 181] on div at bounding box center [720, 172] width 197 height 17
click at [685, 243] on input at bounding box center [732, 253] width 229 height 21
type input "0000"
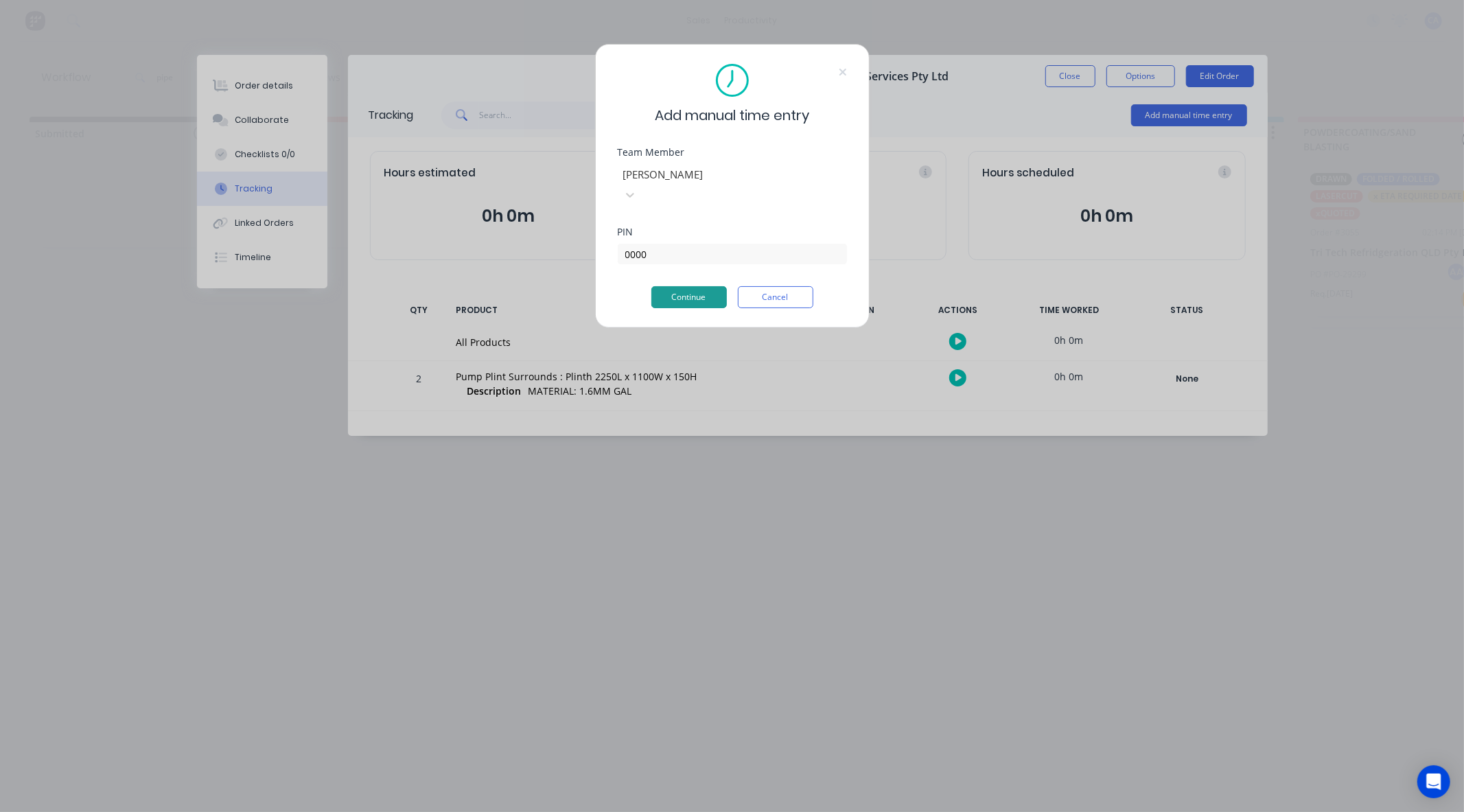
click at [694, 287] on button "Continue" at bounding box center [690, 297] width 76 height 22
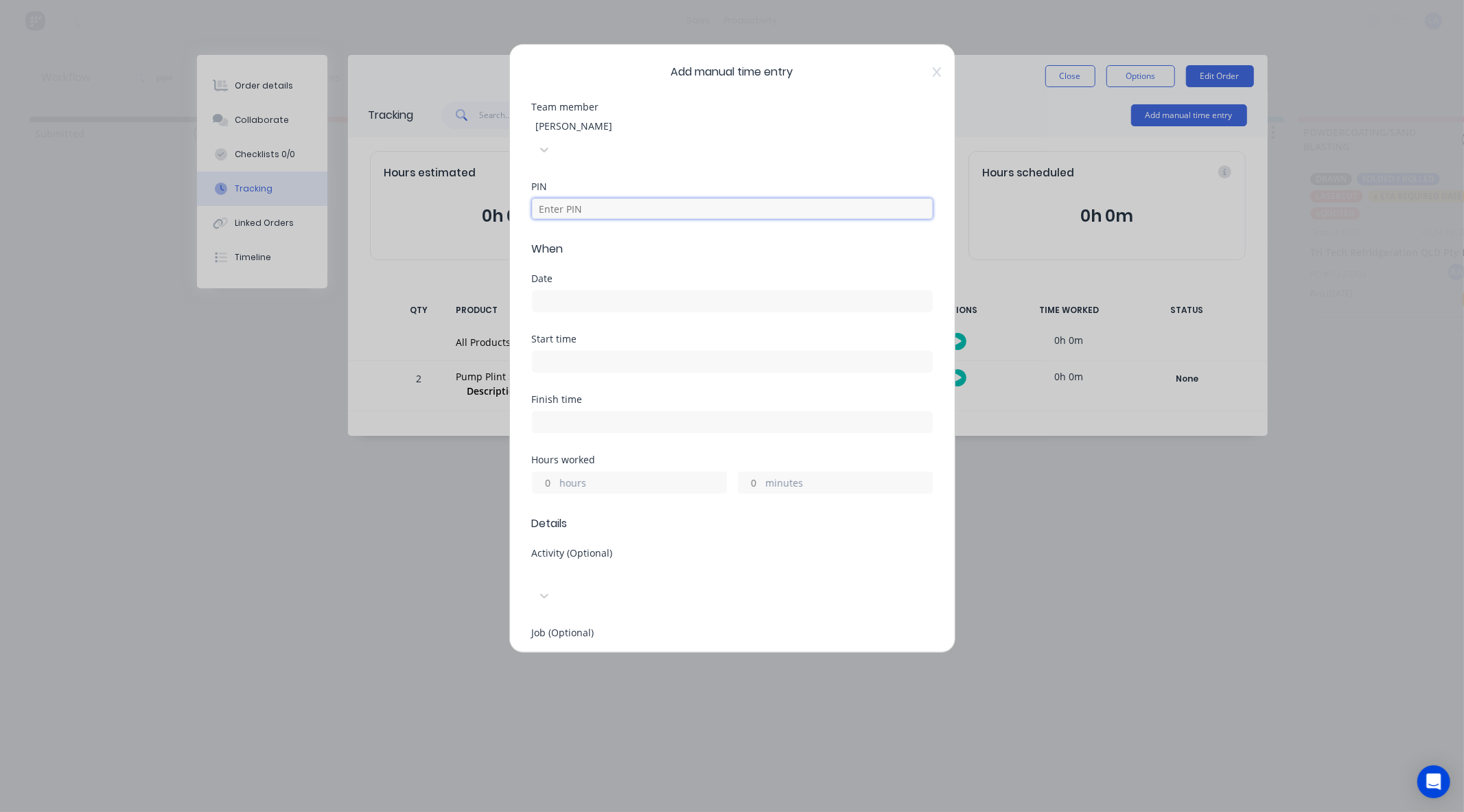
click at [644, 198] on input at bounding box center [732, 208] width 401 height 21
type input "0000"
click at [613, 274] on div "Date" at bounding box center [732, 278] width 401 height 10
click at [604, 287] on div at bounding box center [732, 299] width 401 height 25
click at [595, 291] on input at bounding box center [732, 301] width 399 height 21
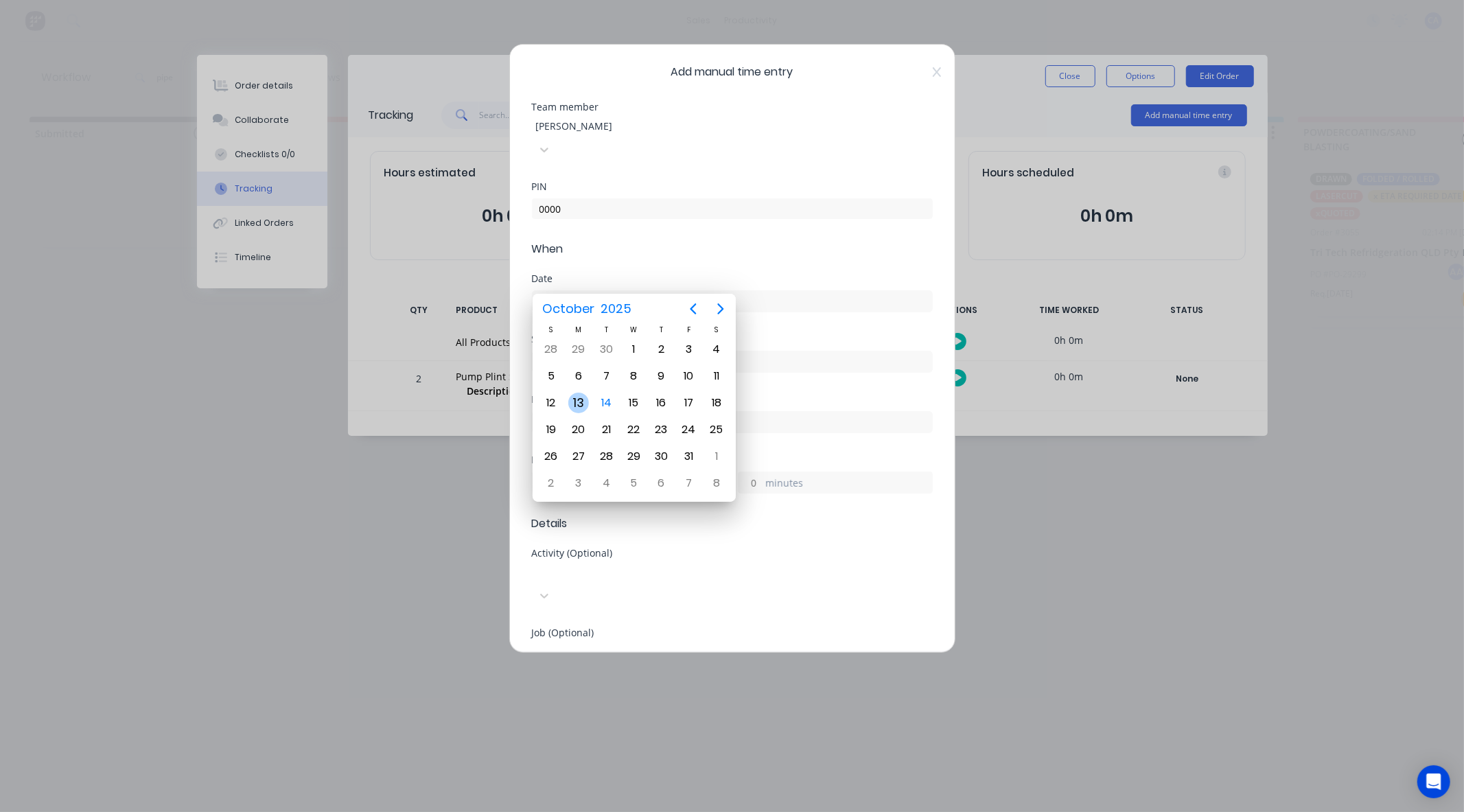
click at [587, 405] on div "13" at bounding box center [579, 403] width 21 height 21
type input "[DATE]"
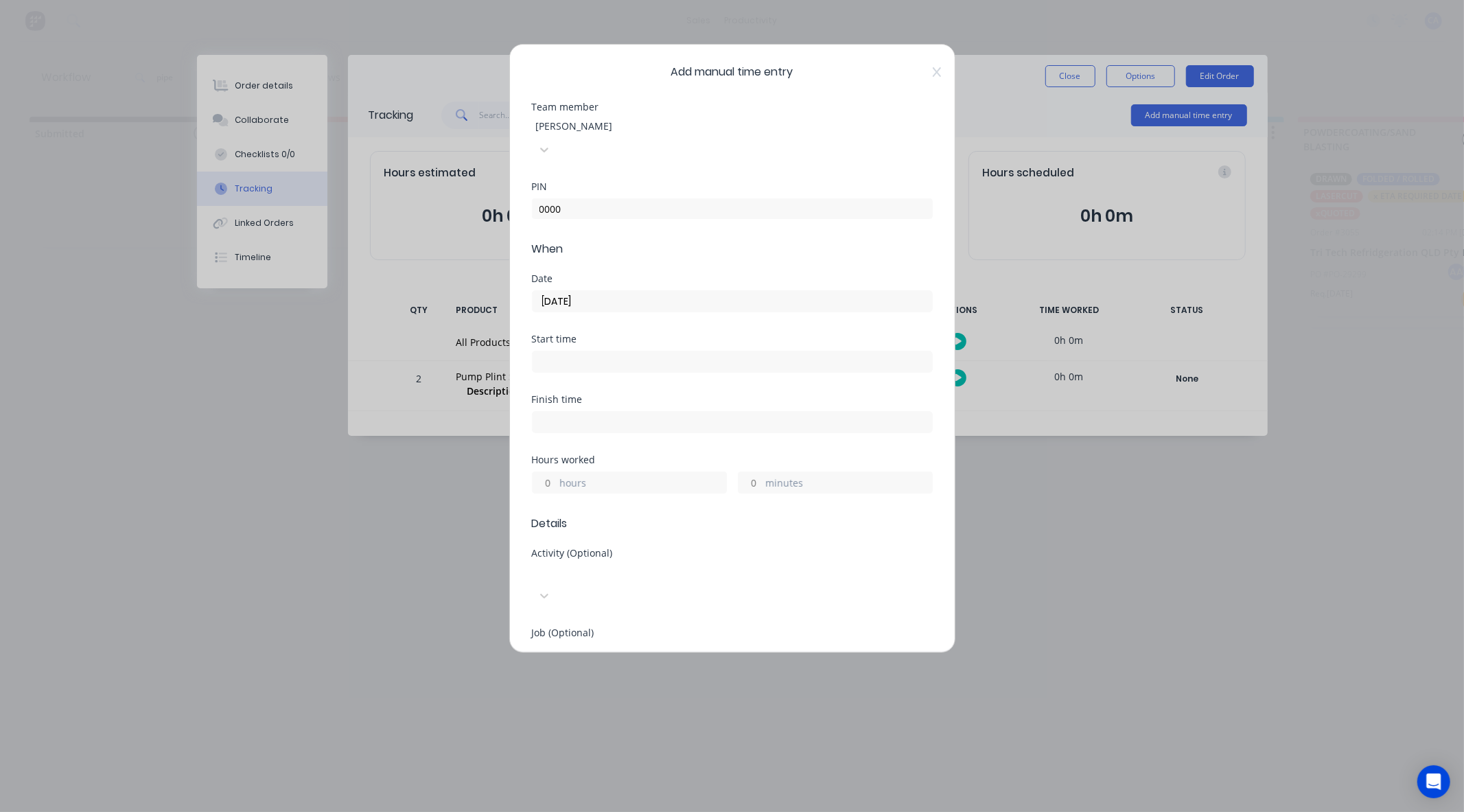
click at [554, 472] on input "hours" at bounding box center [544, 482] width 24 height 21
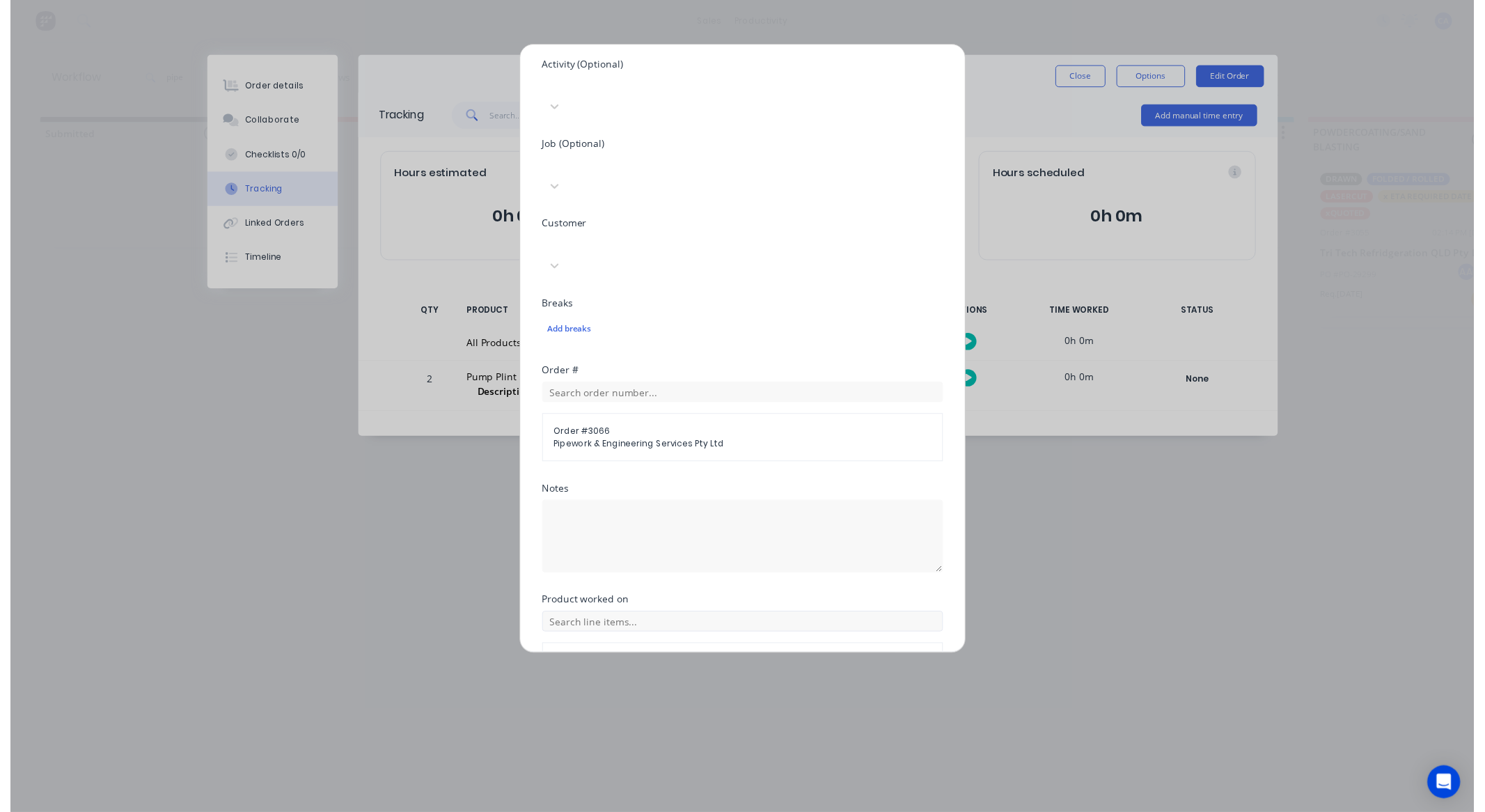
scroll to position [504, 0]
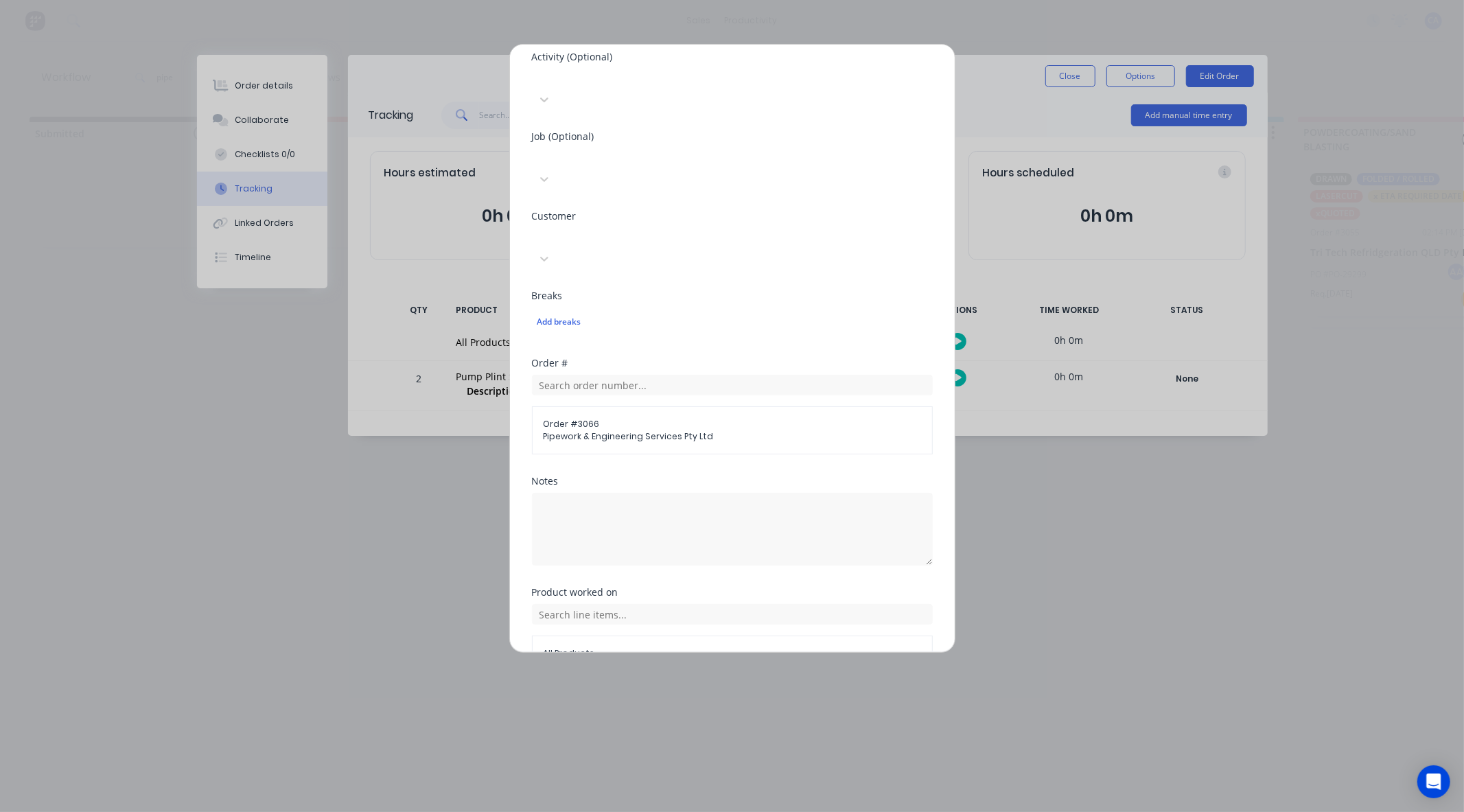
type input "2"
click at [684, 693] on button "Add manual time entry" at bounding box center [699, 704] width 116 height 22
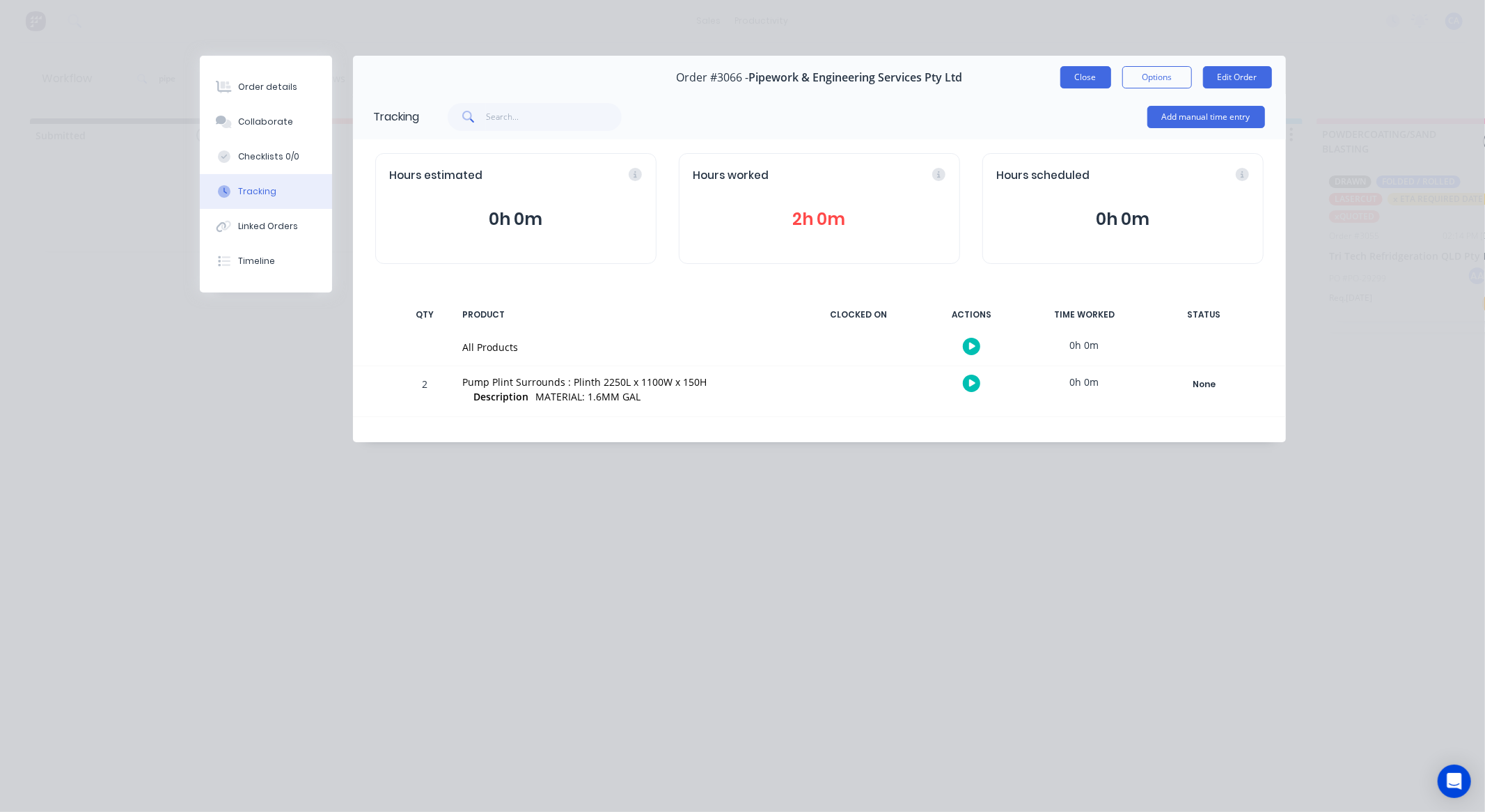
click at [1100, 82] on button "Close" at bounding box center [1086, 77] width 51 height 22
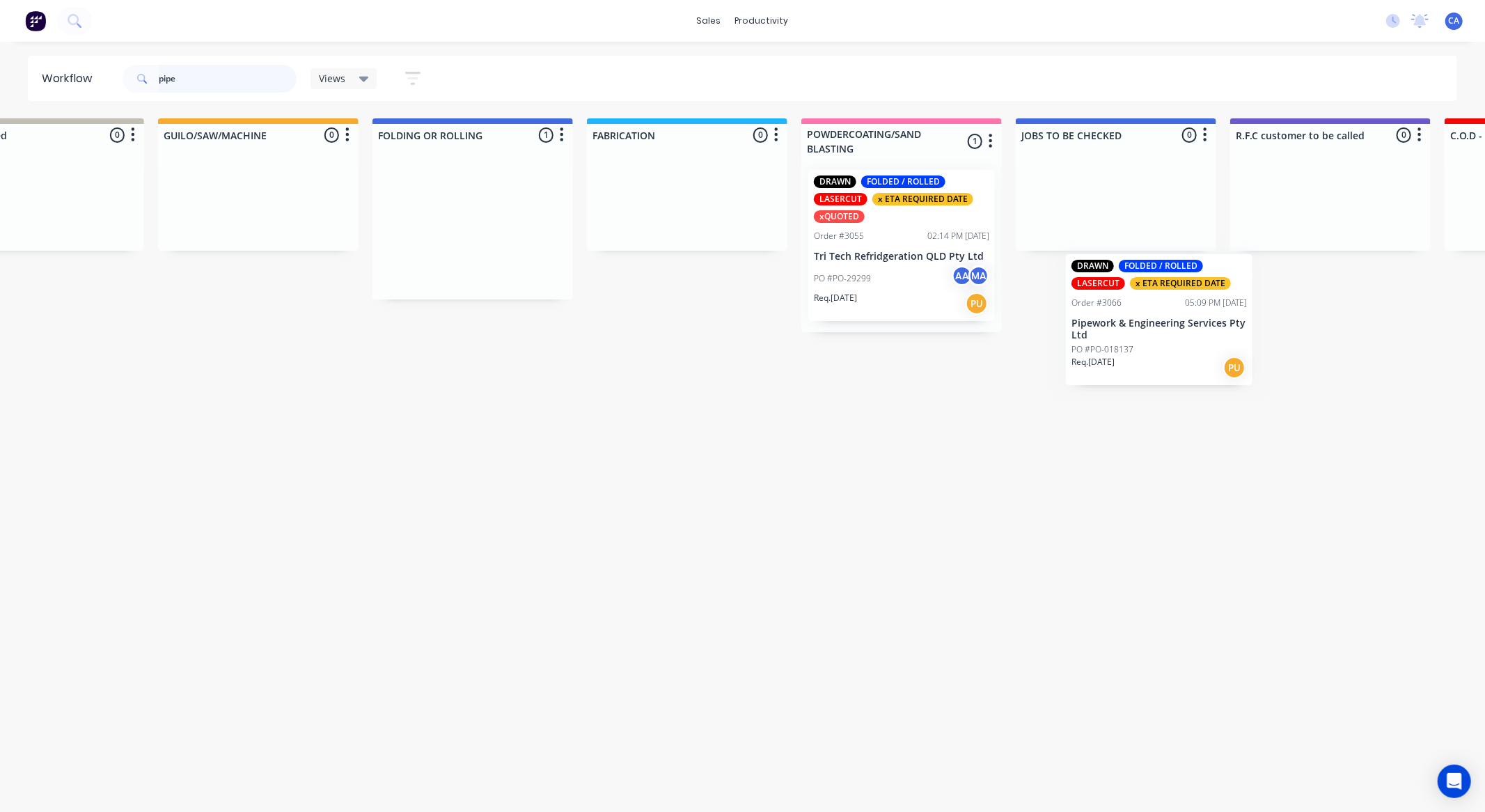
scroll to position [0, 518]
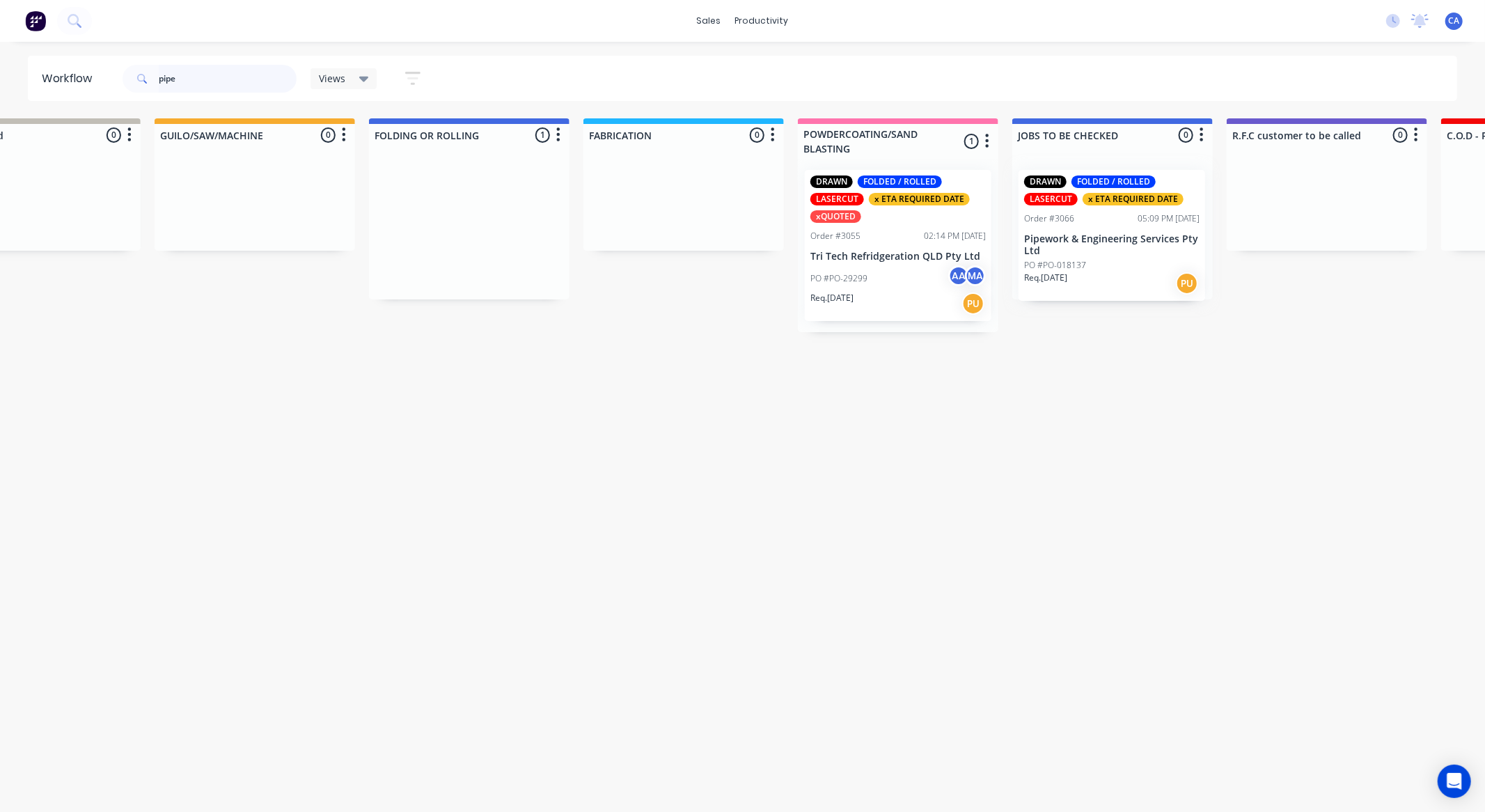
drag, startPoint x: 1007, startPoint y: 255, endPoint x: 1147, endPoint y: 286, distance: 143.4
click at [1140, 279] on div "Submitted 0 Sort By Created date Required date Order number Customer name Most …" at bounding box center [1339, 267] width 3736 height 299
